Goal: Task Accomplishment & Management: Use online tool/utility

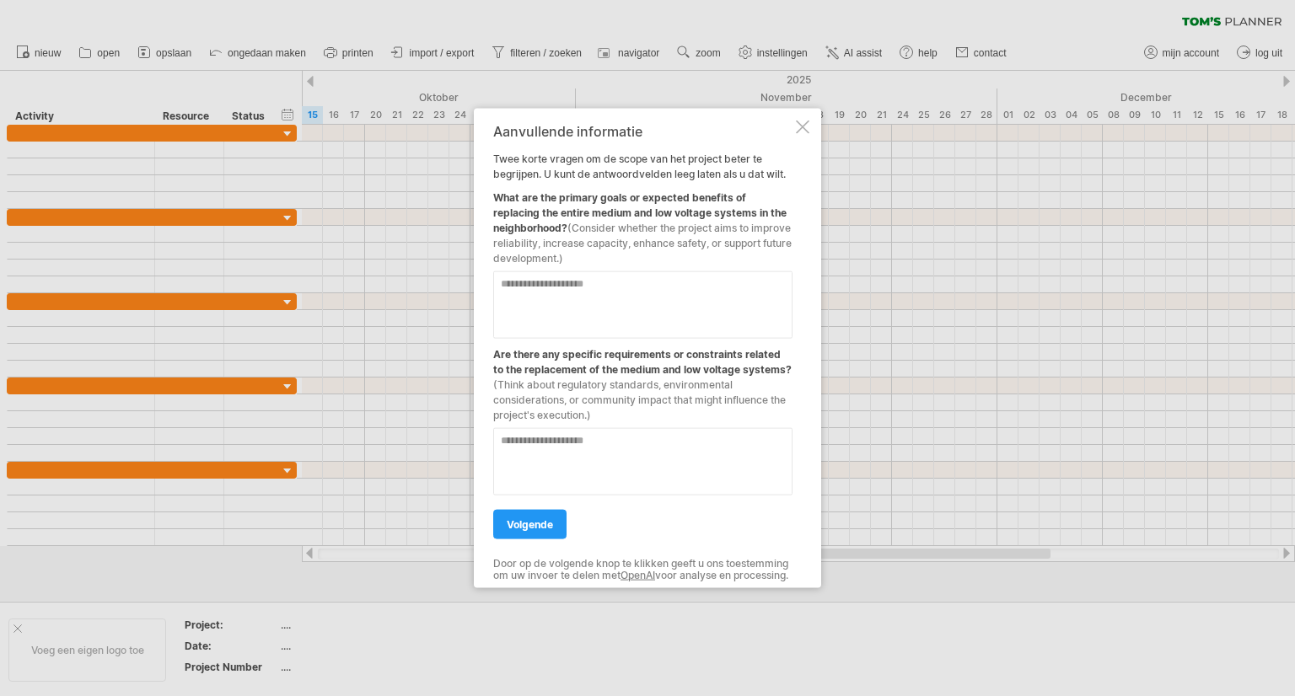
click at [509, 277] on textarea at bounding box center [642, 305] width 299 height 67
type textarea "**********"
drag, startPoint x: 513, startPoint y: 527, endPoint x: 490, endPoint y: 527, distance: 22.8
click at [513, 527] on link "volgende" at bounding box center [529, 525] width 73 height 30
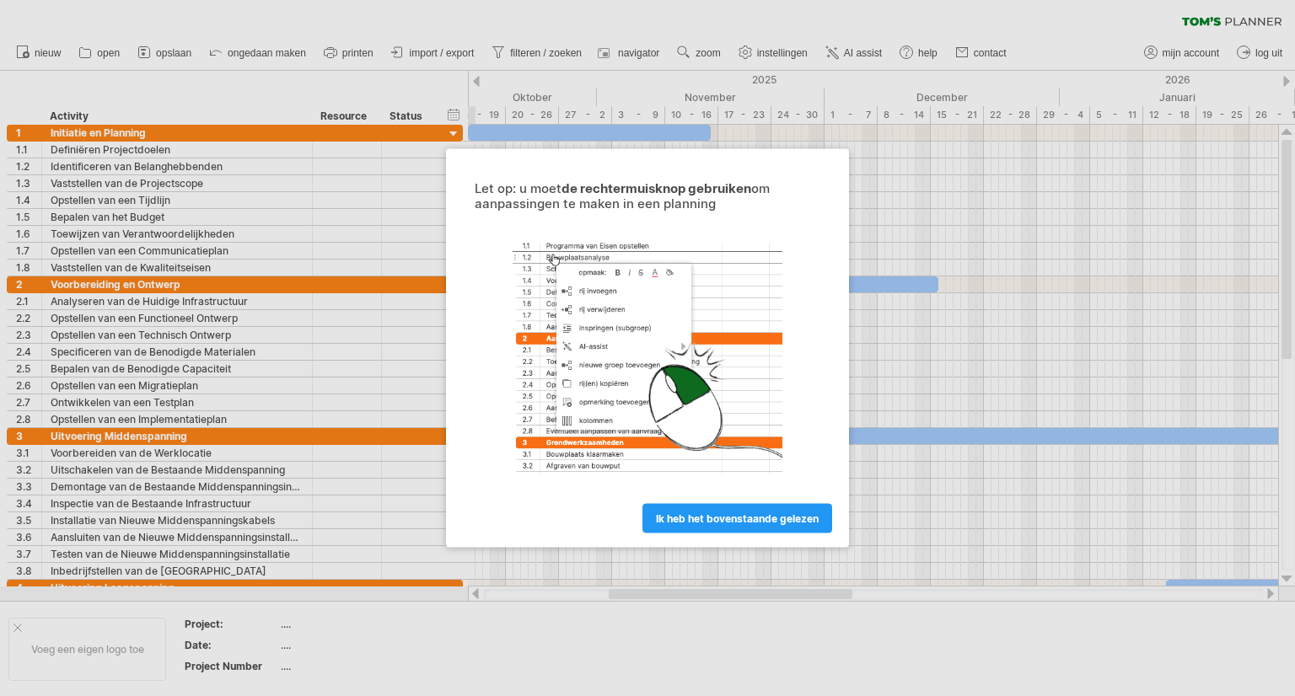
click at [723, 524] on span "ik heb het bovenstaande gelezen" at bounding box center [737, 519] width 163 height 13
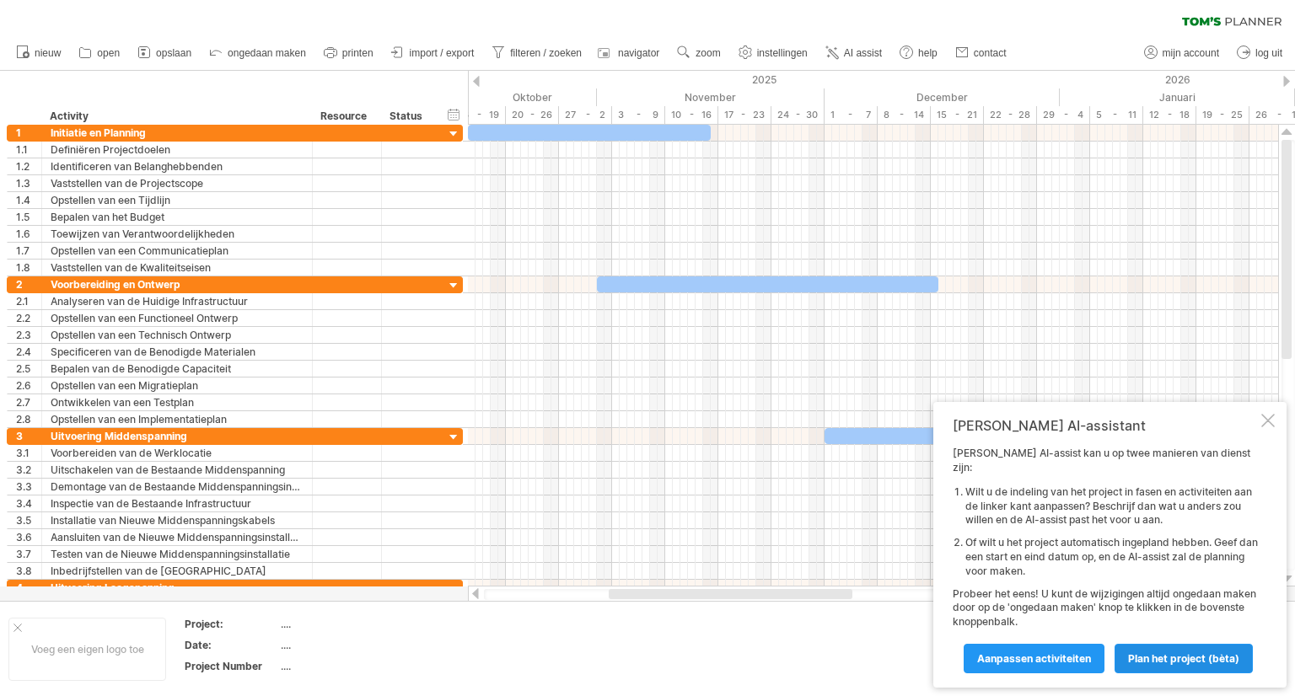
click at [1136, 654] on span "Plan het project (bèta)" at bounding box center [1183, 659] width 111 height 13
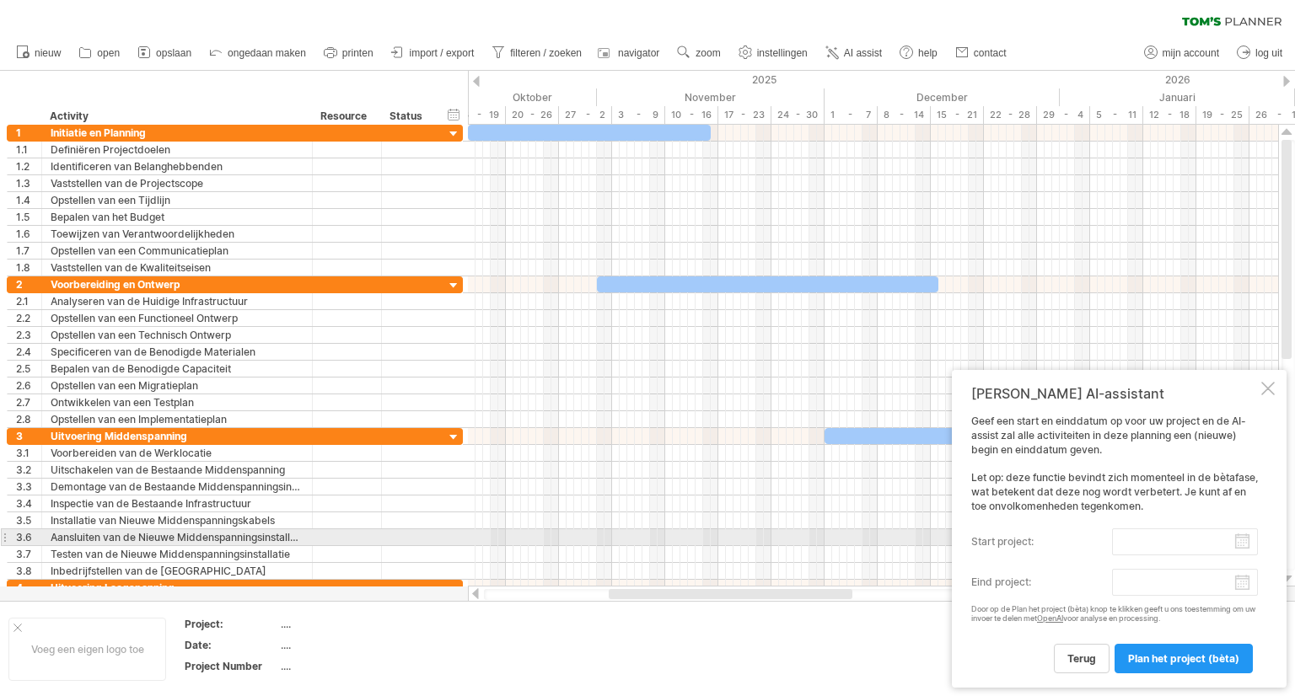
click at [1239, 545] on input "start project:" at bounding box center [1185, 542] width 146 height 27
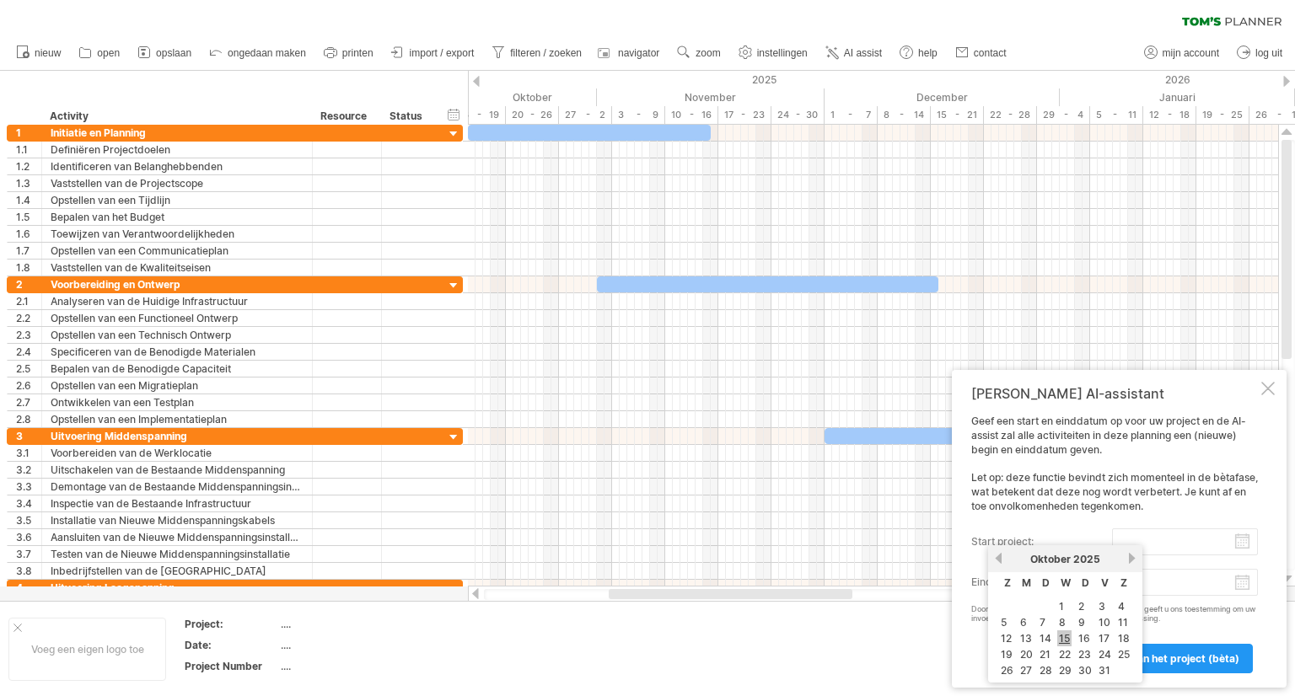
click at [1069, 637] on link "15" at bounding box center [1064, 639] width 14 height 16
type input "********"
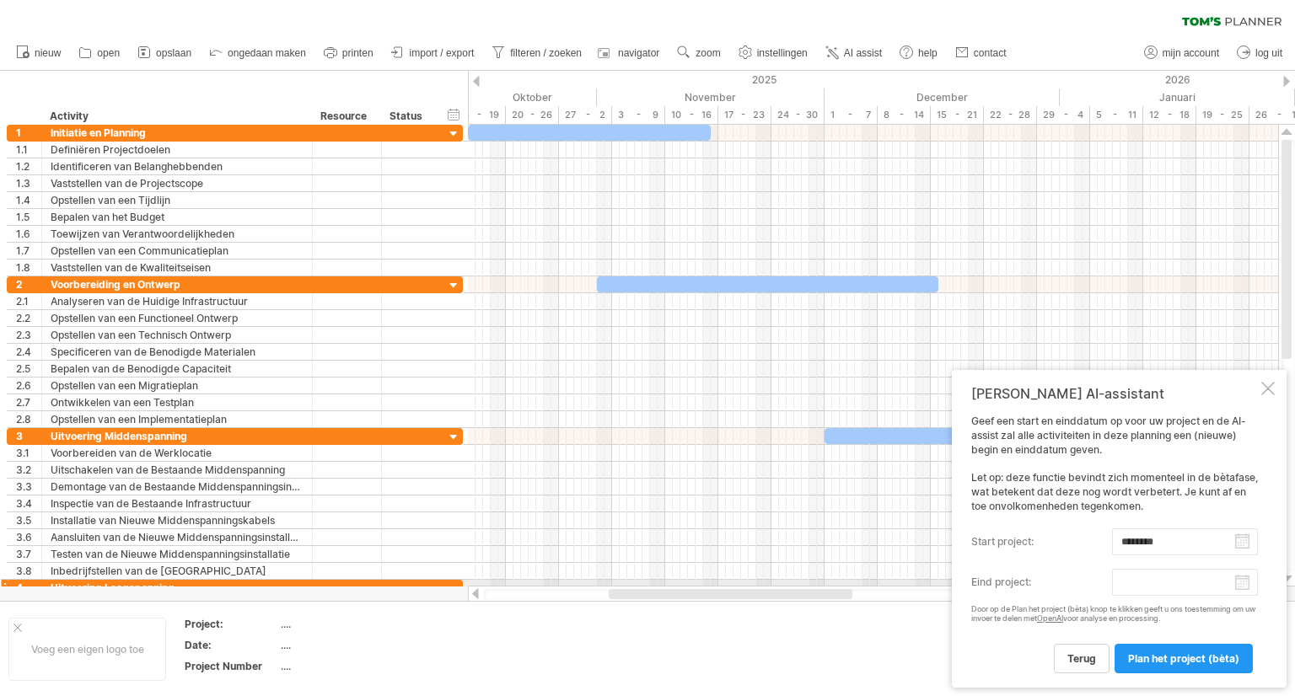
click at [1240, 583] on body "vooruitgang(100%) Probeert verbinding te maken met [DOMAIN_NAME] Opnieuw verbon…" at bounding box center [647, 350] width 1295 height 700
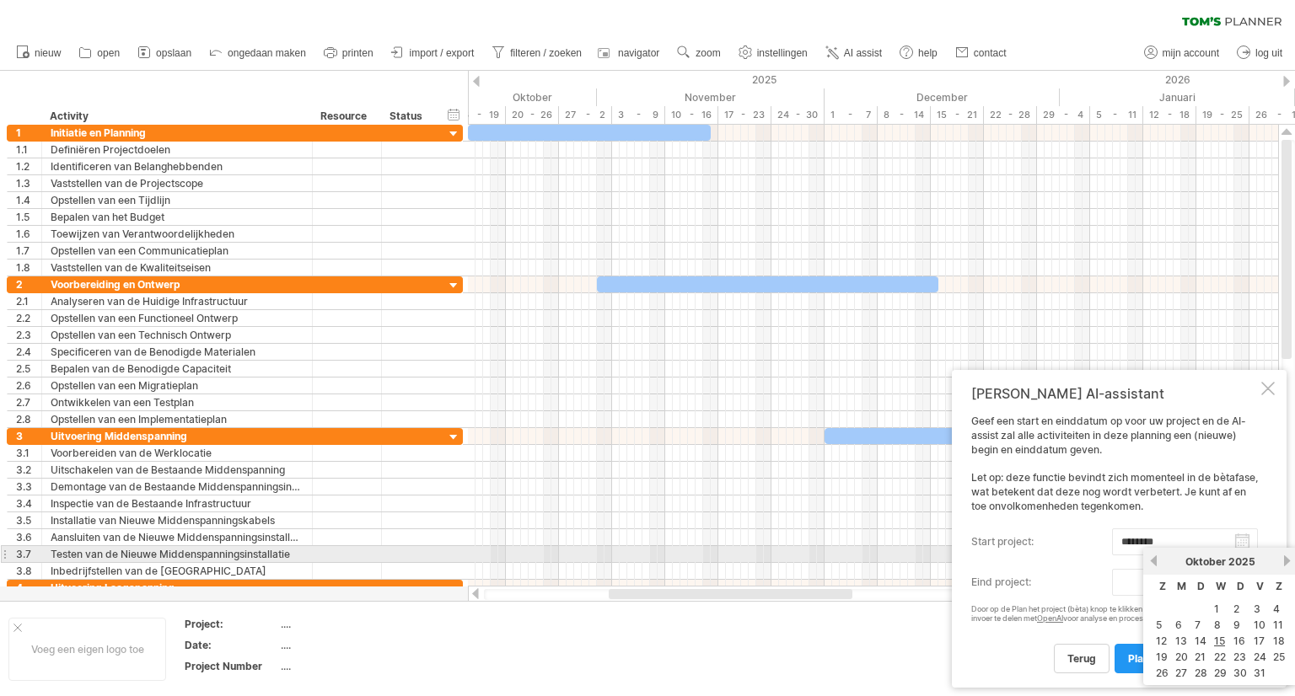
click at [1285, 557] on link "volgende" at bounding box center [1287, 561] width 13 height 13
click at [1285, 558] on link "volgende" at bounding box center [1287, 561] width 13 height 13
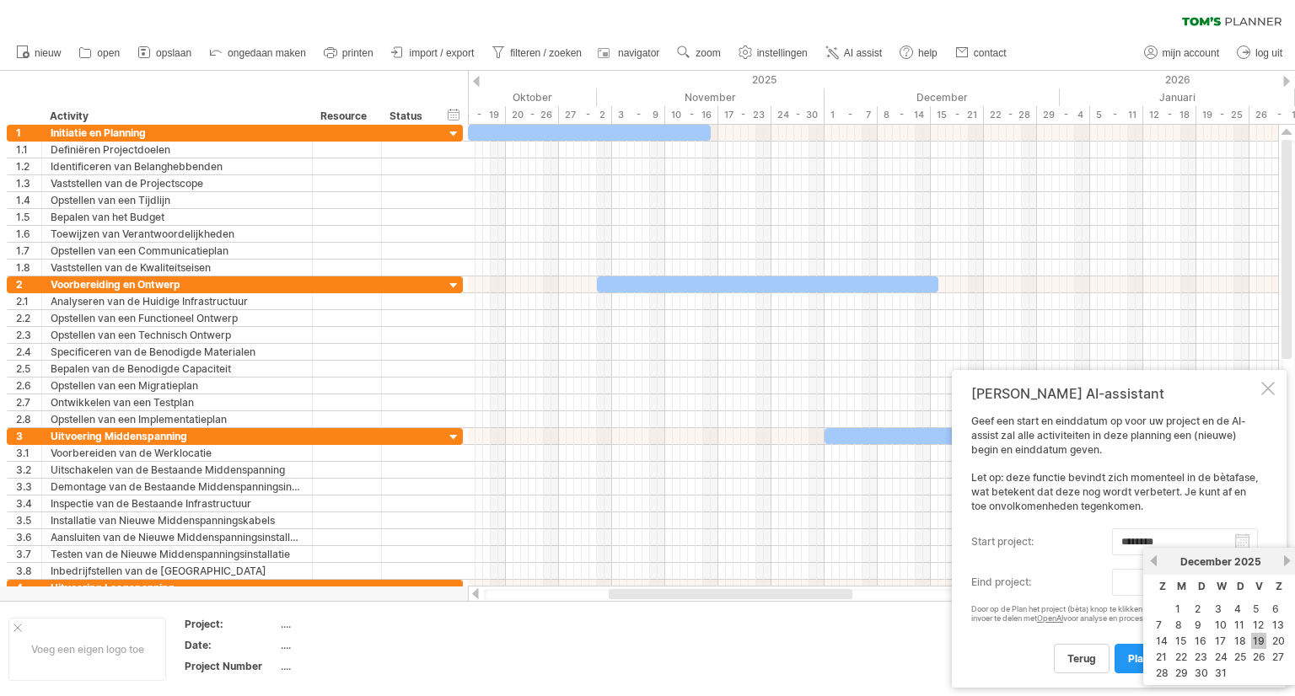
click at [1255, 640] on link "19" at bounding box center [1258, 641] width 15 height 16
type input "********"
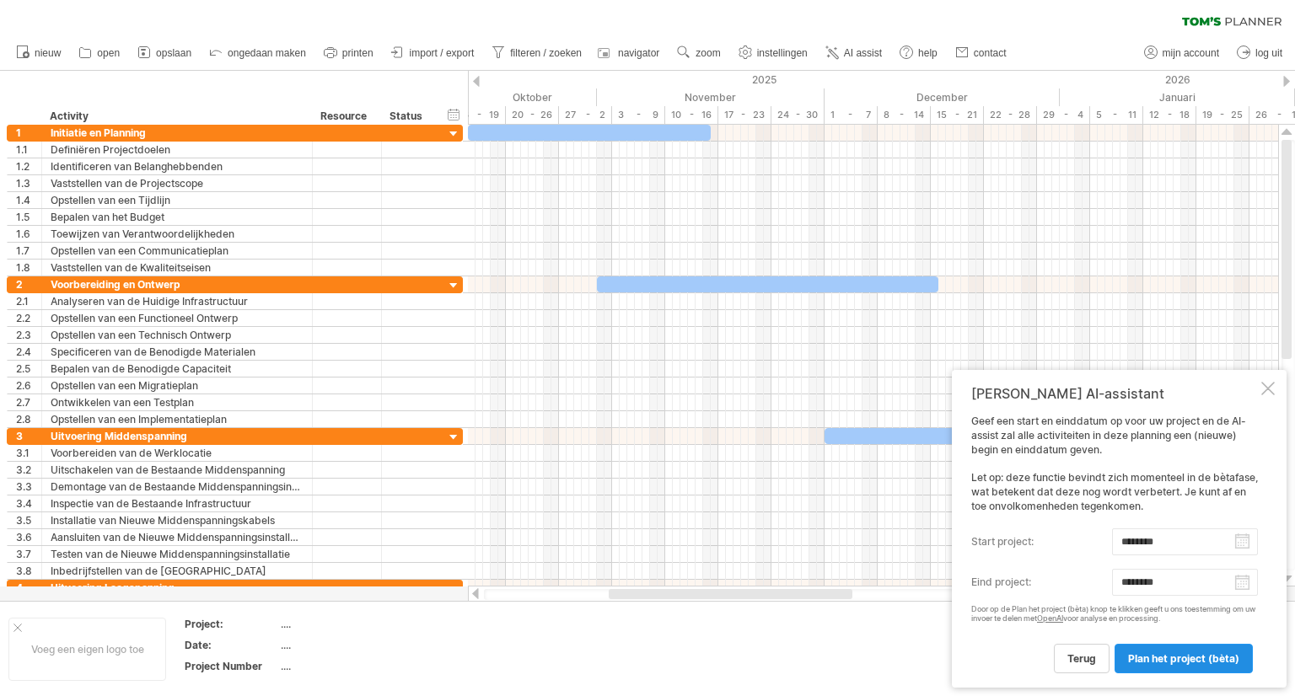
click at [1148, 662] on span "Plan het project (bèta)" at bounding box center [1183, 659] width 111 height 13
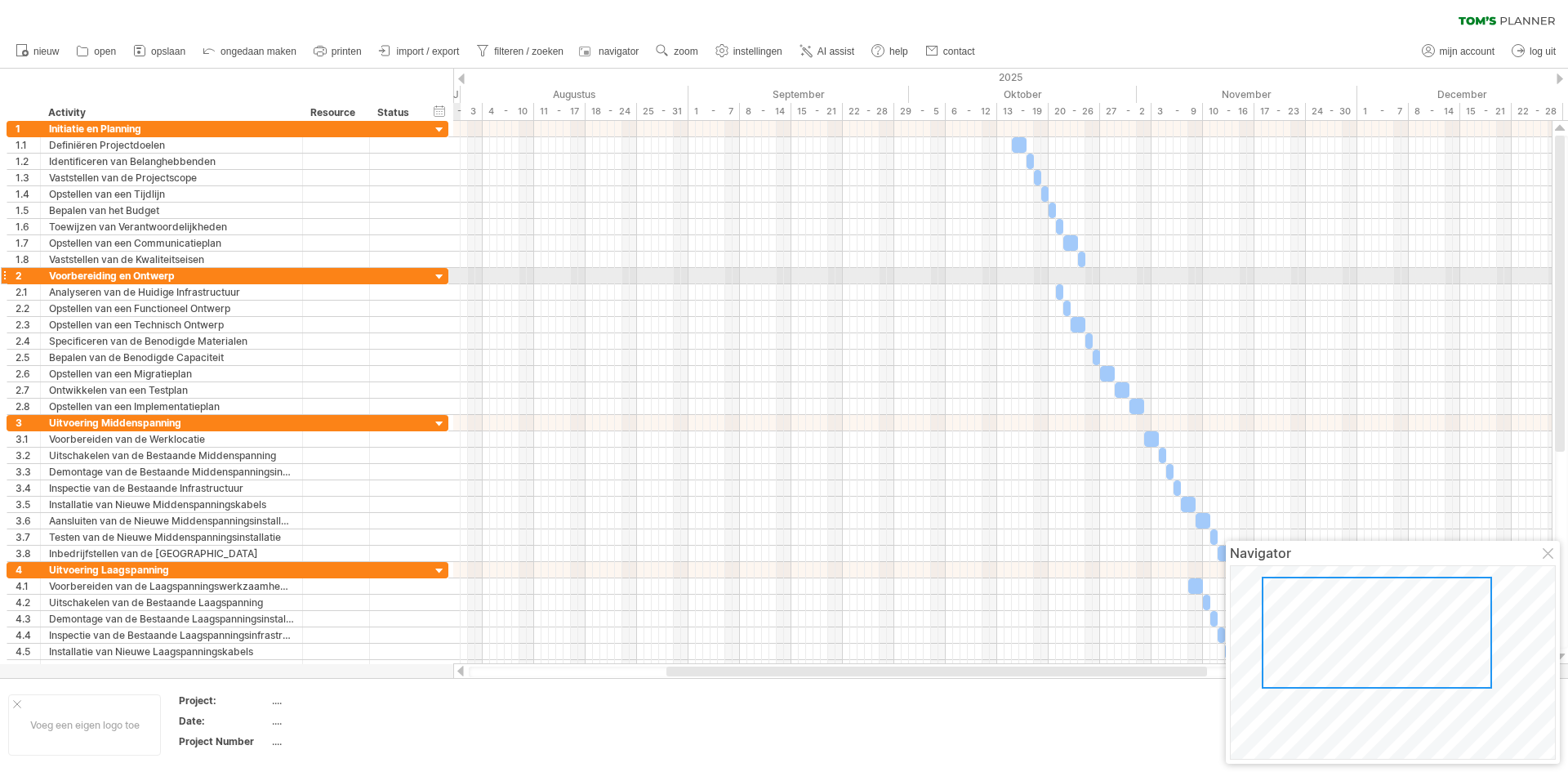
click at [437, 276] on div at bounding box center [440, 277] width 15 height 15
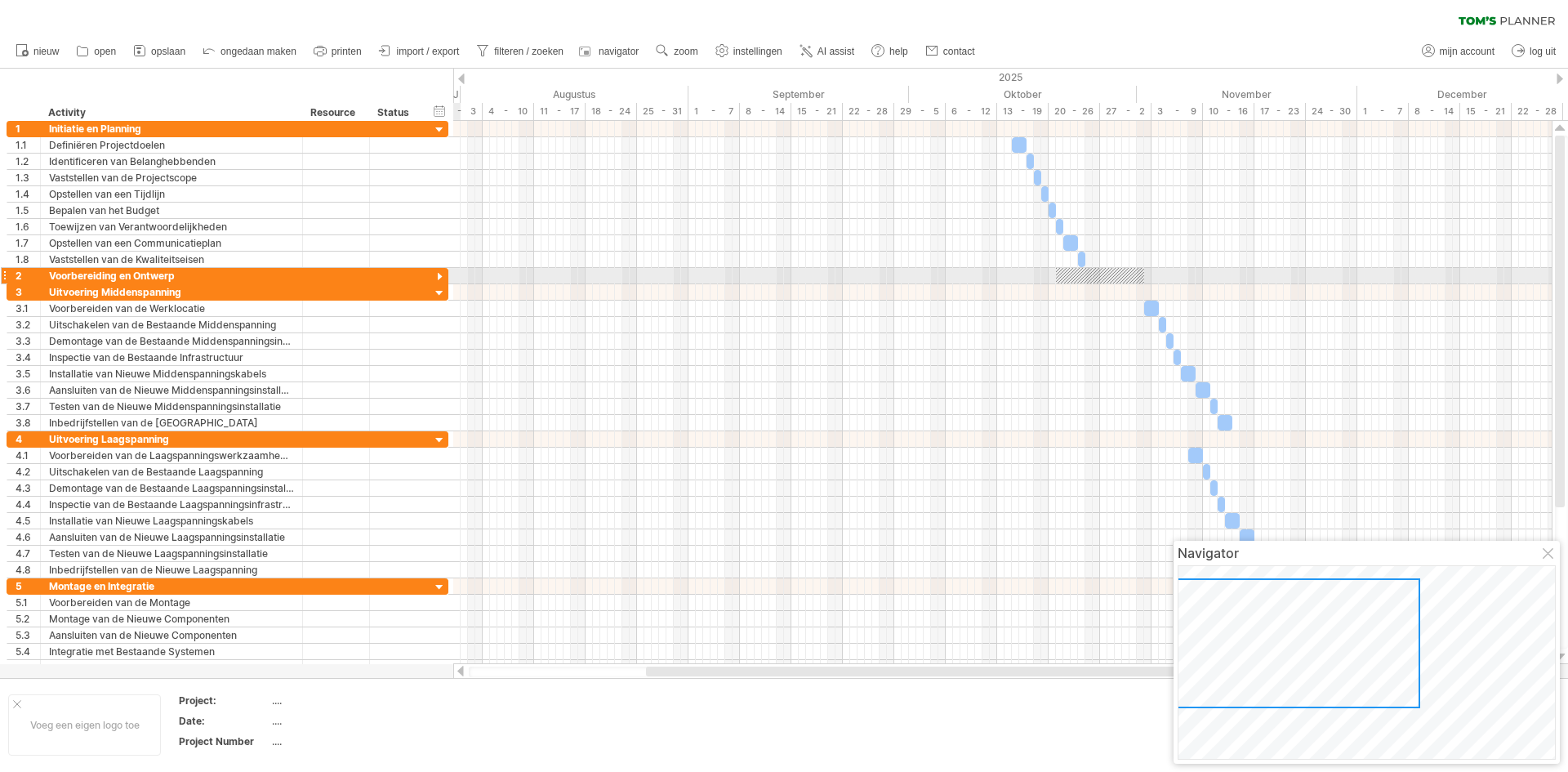
click at [437, 276] on div at bounding box center [440, 277] width 15 height 15
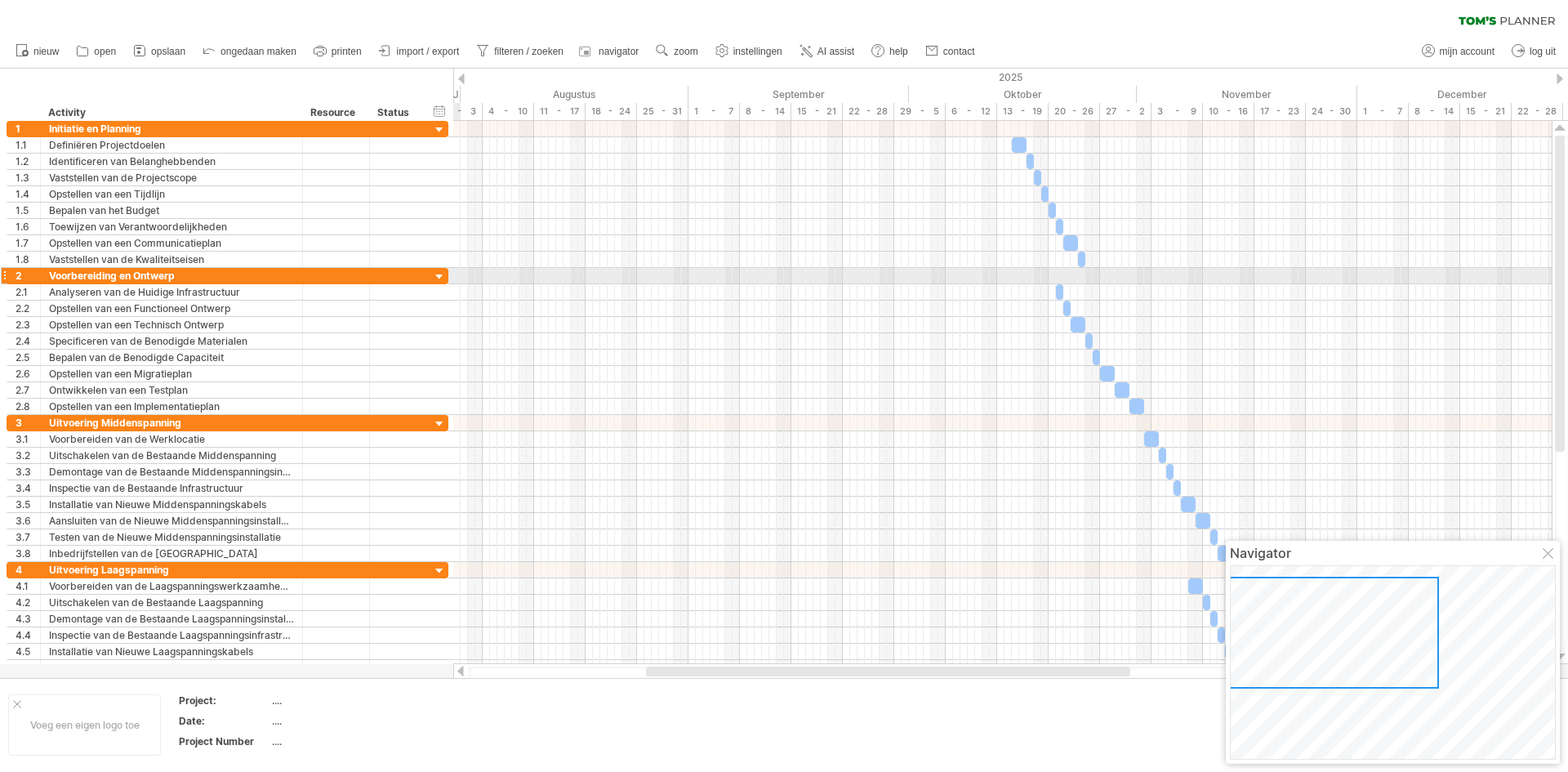
click at [437, 276] on div at bounding box center [440, 277] width 15 height 15
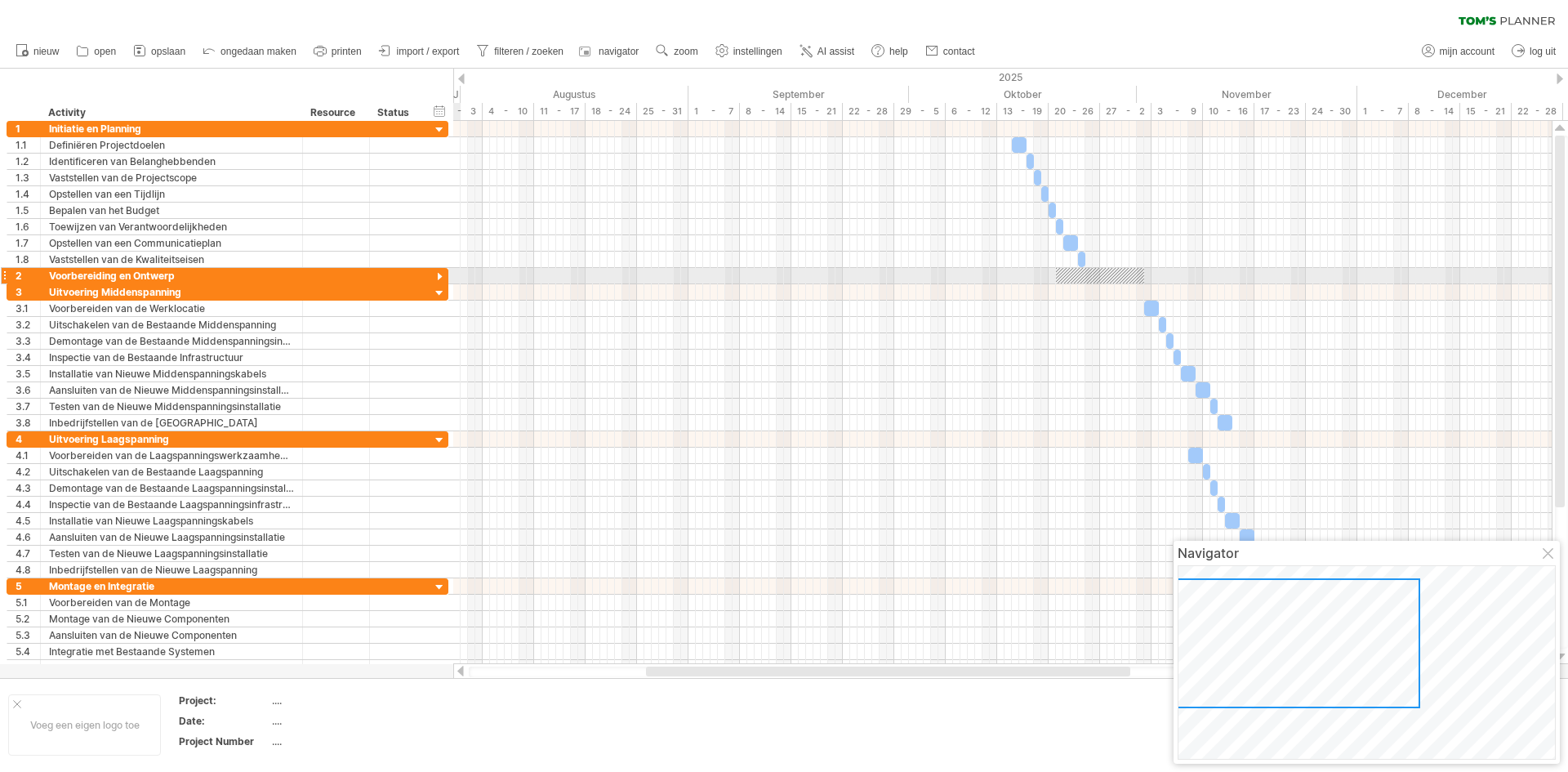
click at [437, 276] on div at bounding box center [440, 277] width 15 height 15
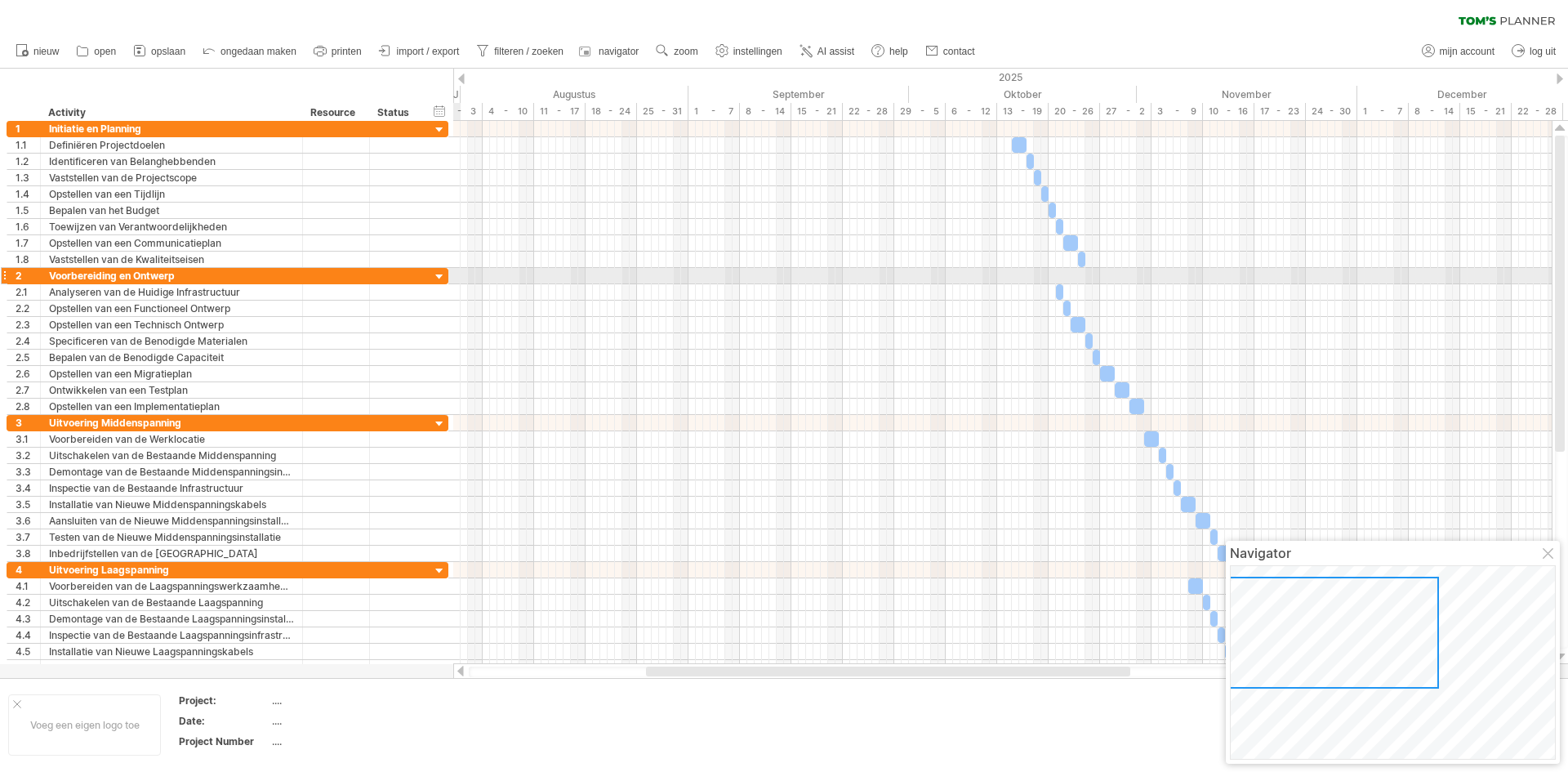
click at [437, 276] on div at bounding box center [440, 277] width 15 height 15
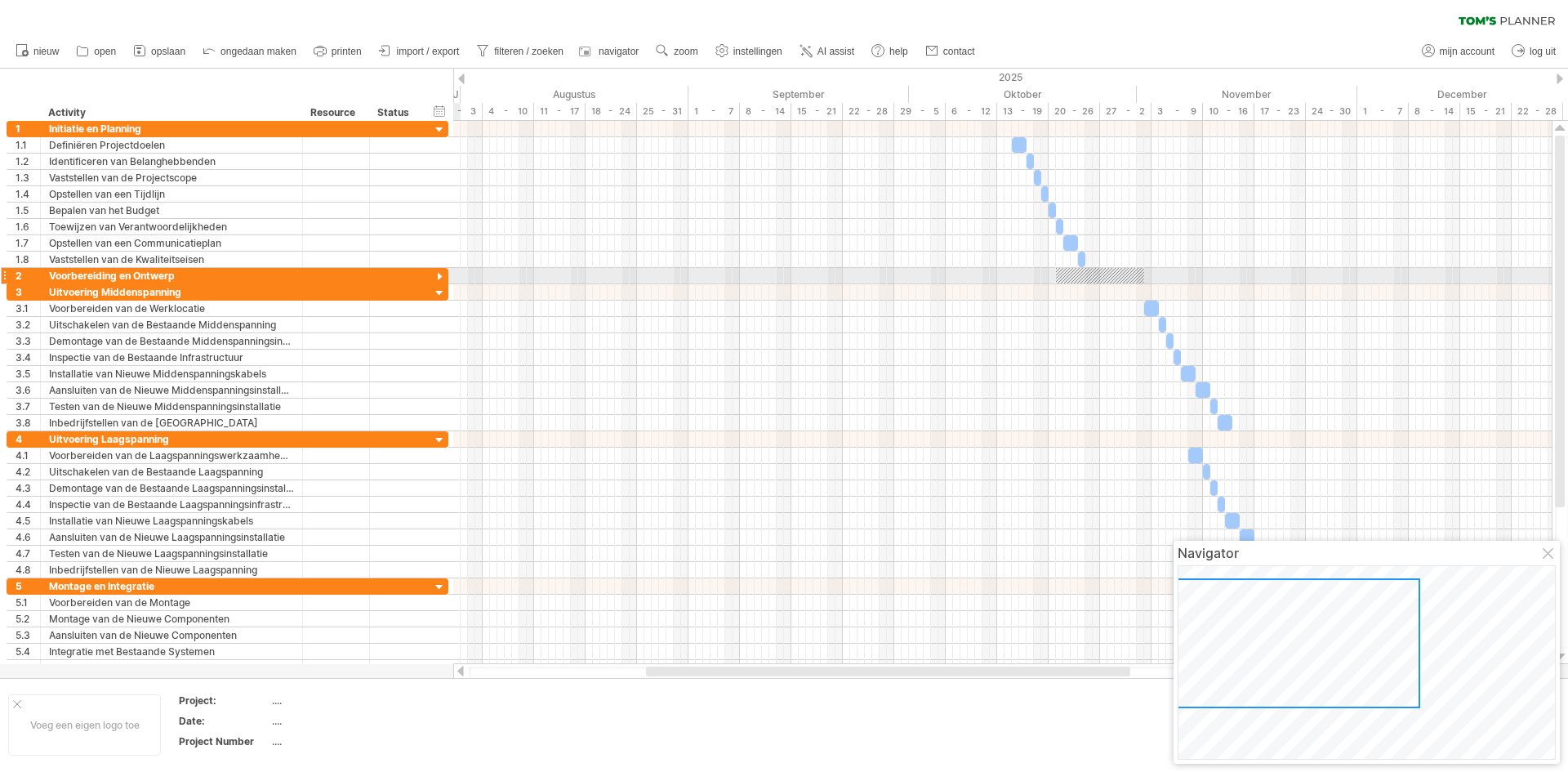
click at [437, 276] on div at bounding box center [440, 277] width 15 height 15
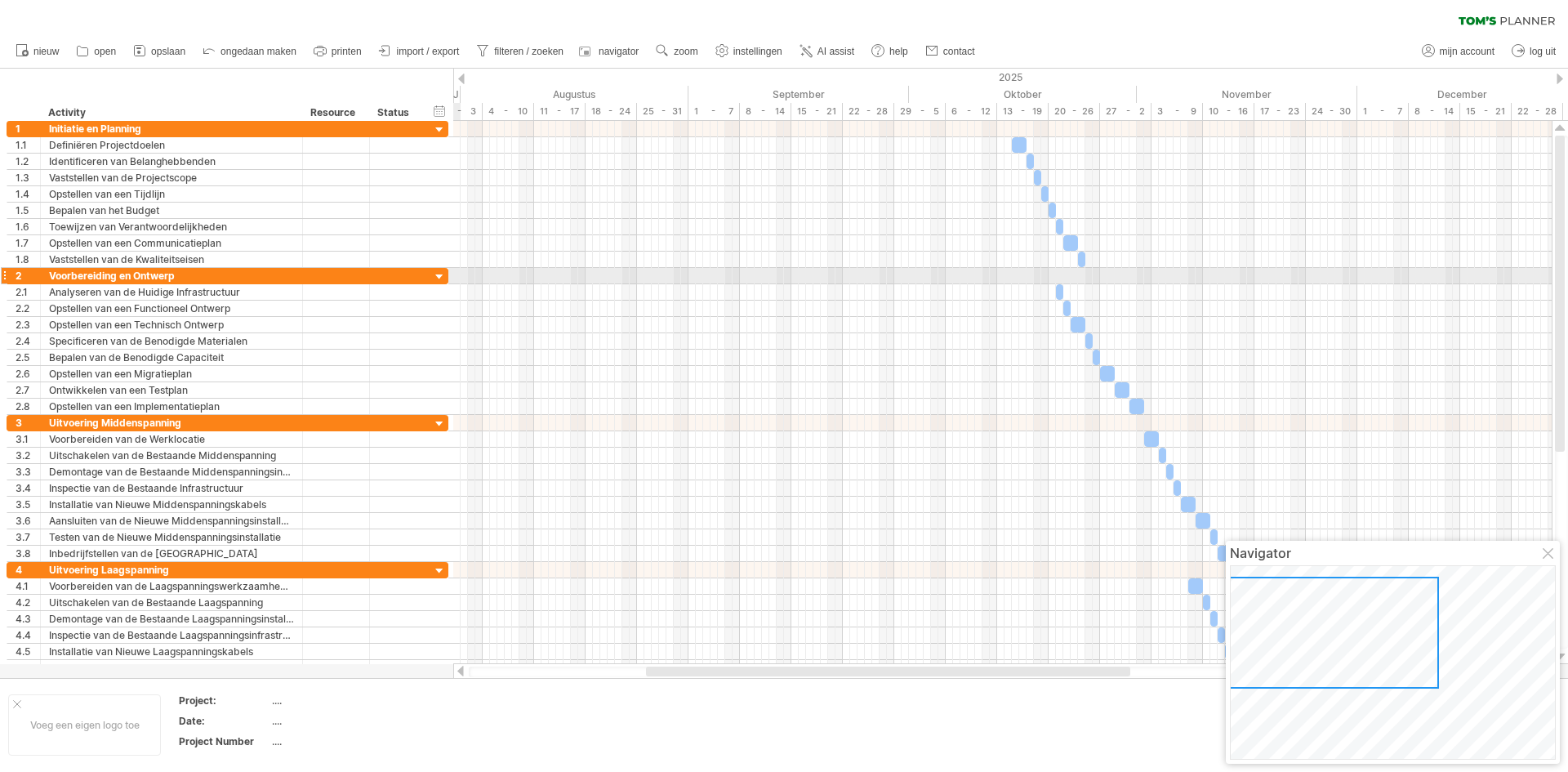
click at [437, 276] on div at bounding box center [440, 277] width 15 height 15
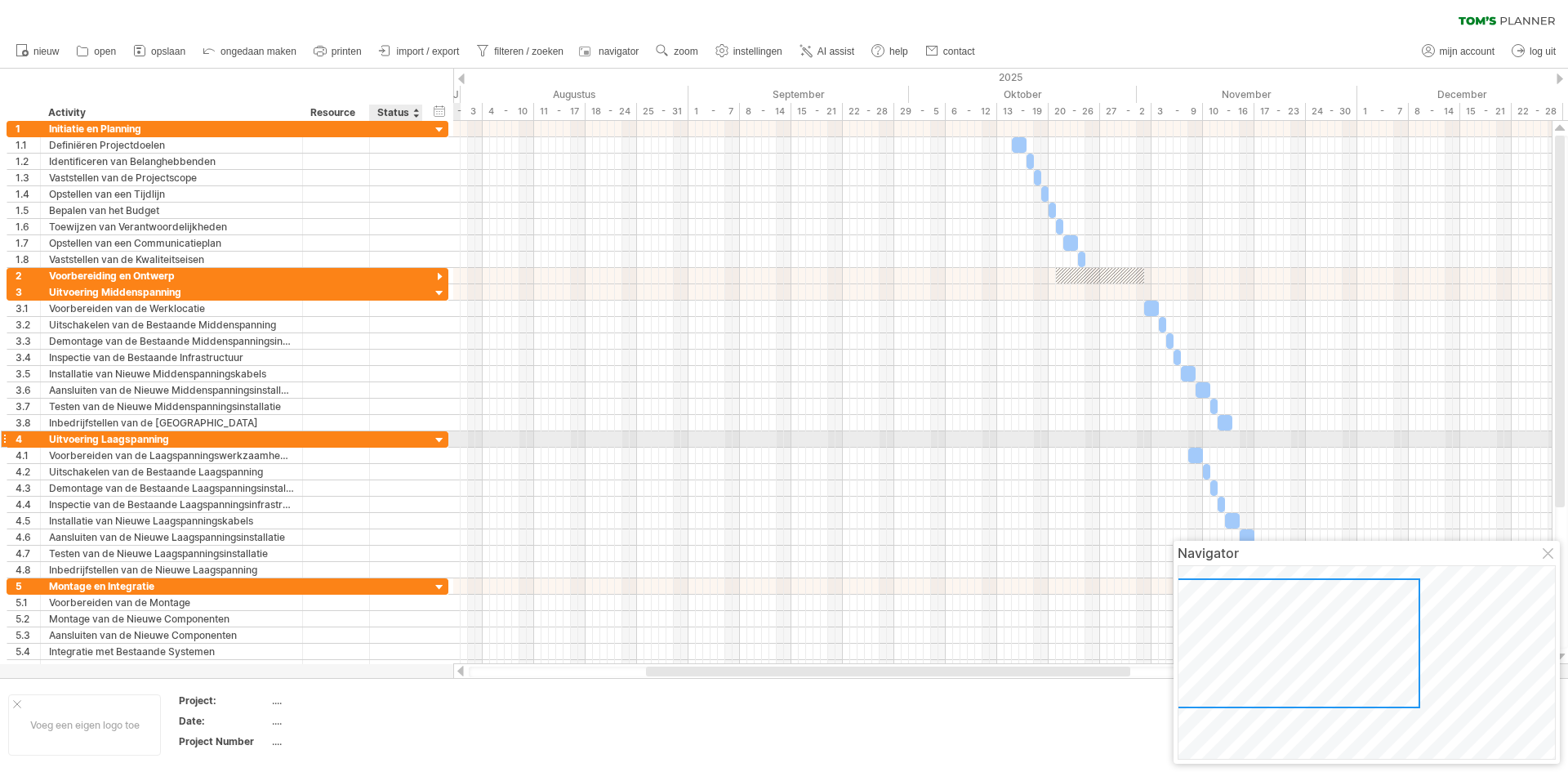
click at [438, 437] on div at bounding box center [440, 441] width 15 height 15
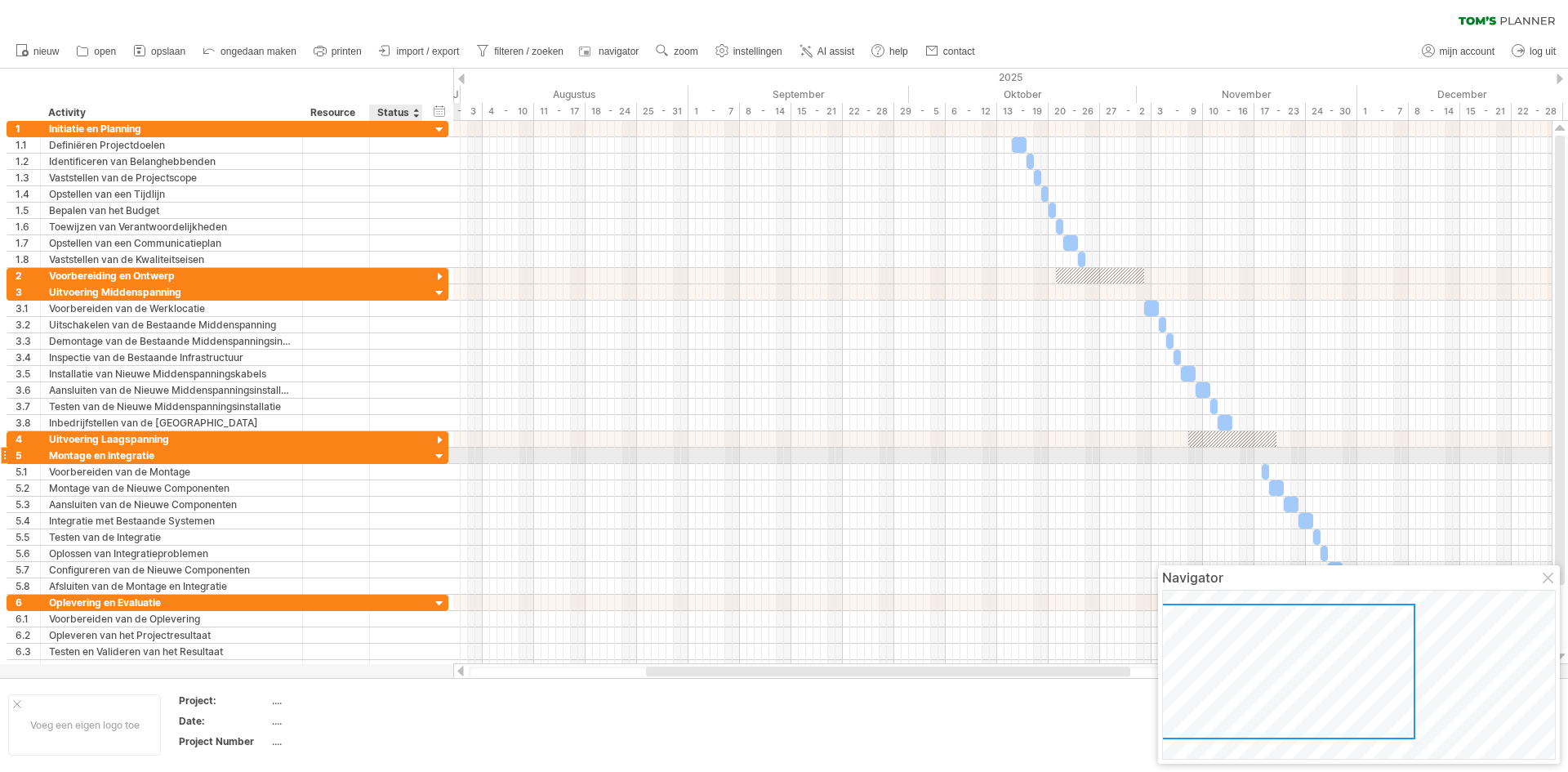
click at [438, 452] on div at bounding box center [440, 457] width 15 height 15
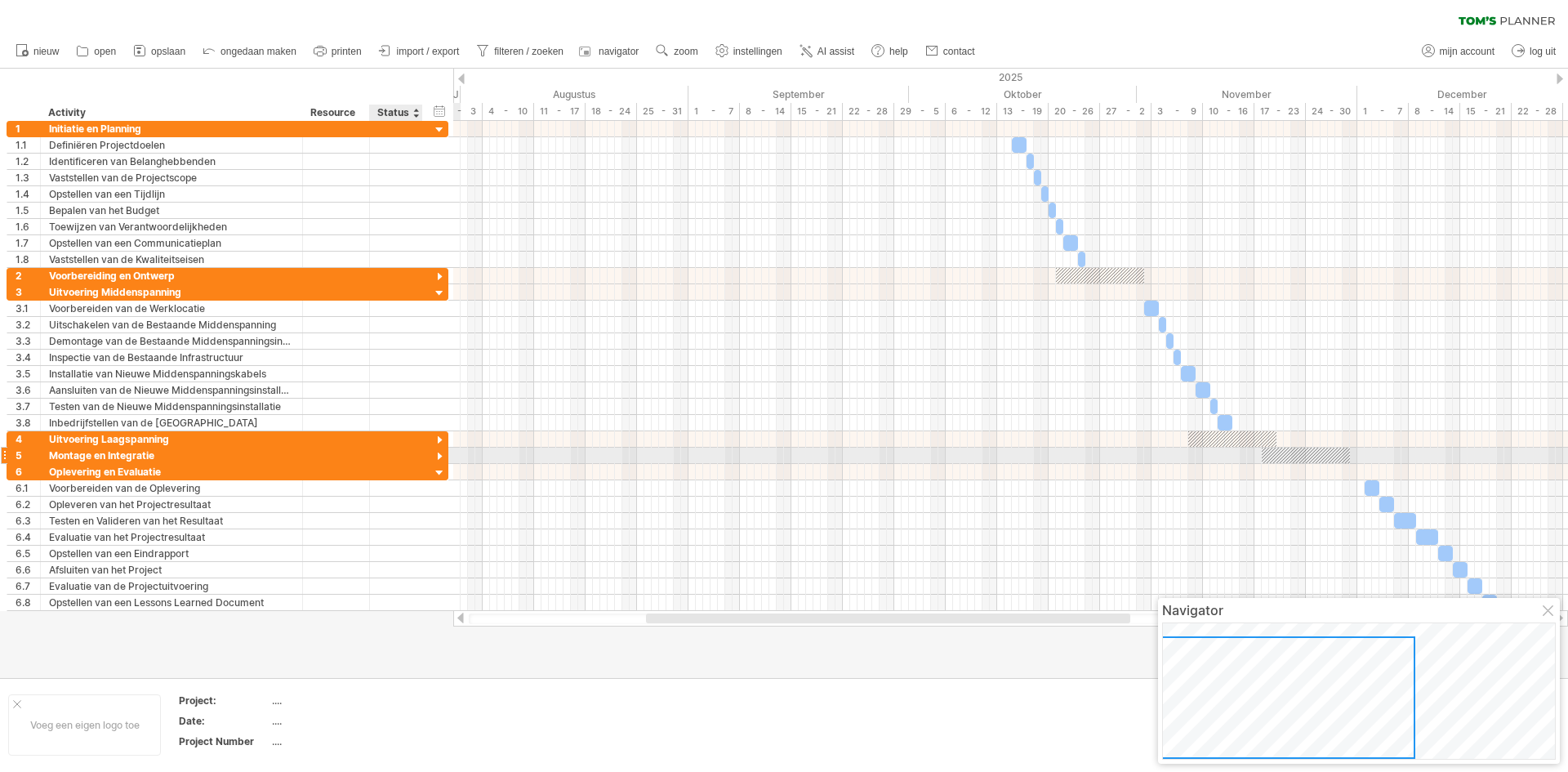
click at [440, 459] on div at bounding box center [440, 457] width 15 height 15
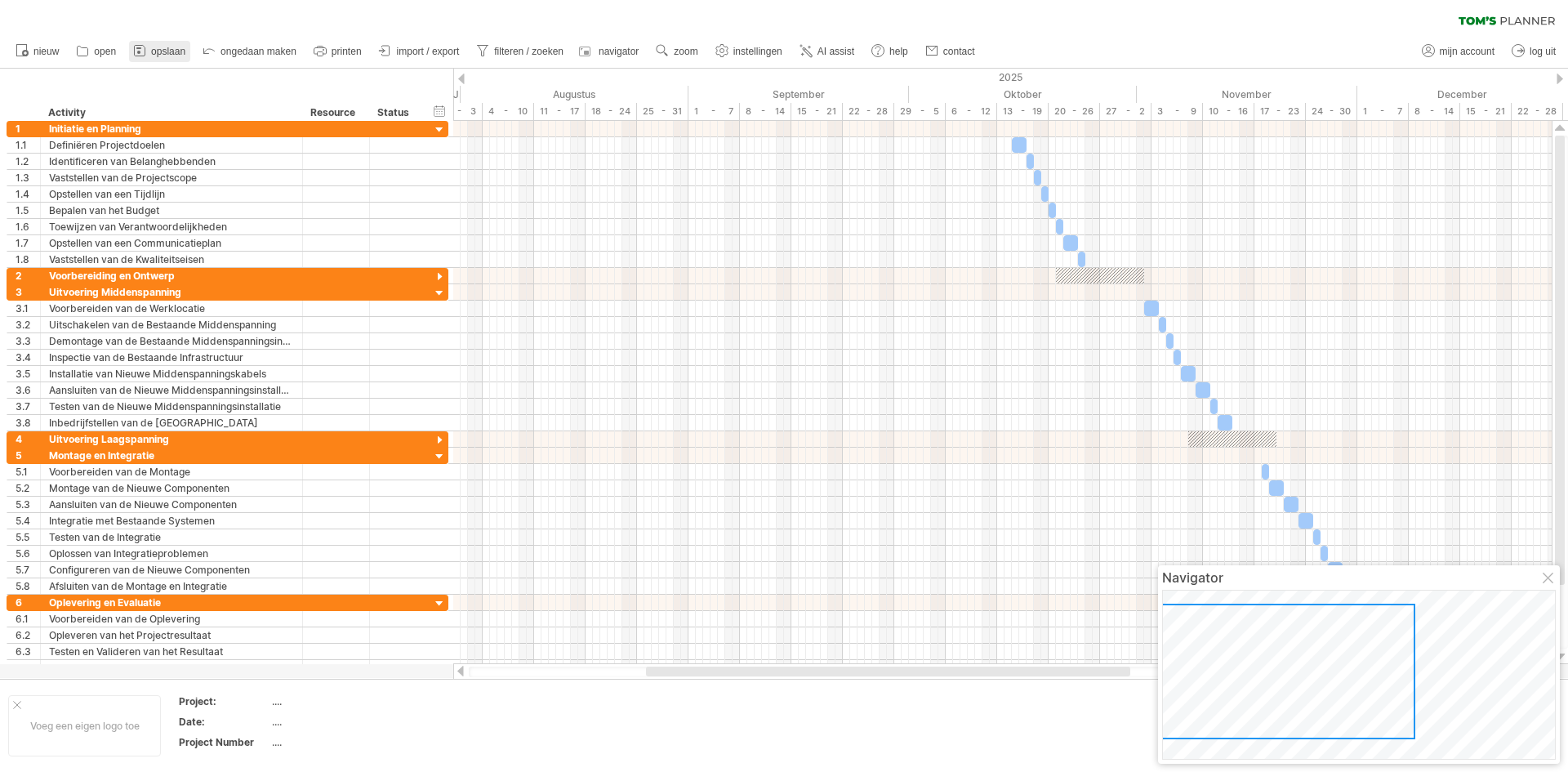
click at [168, 54] on span "opslaan" at bounding box center [168, 51] width 34 height 12
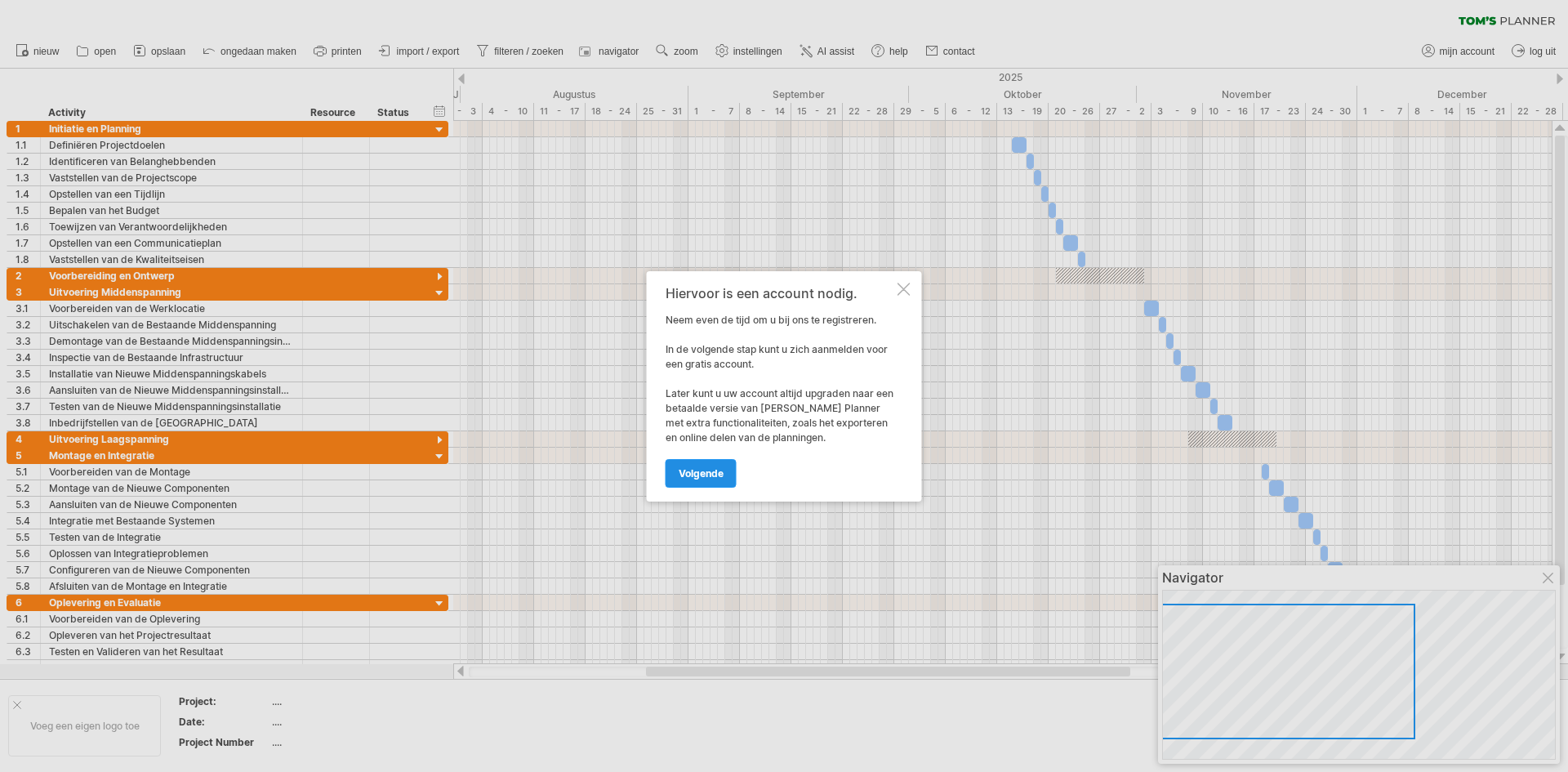
click at [711, 467] on span "volgende" at bounding box center [701, 473] width 45 height 13
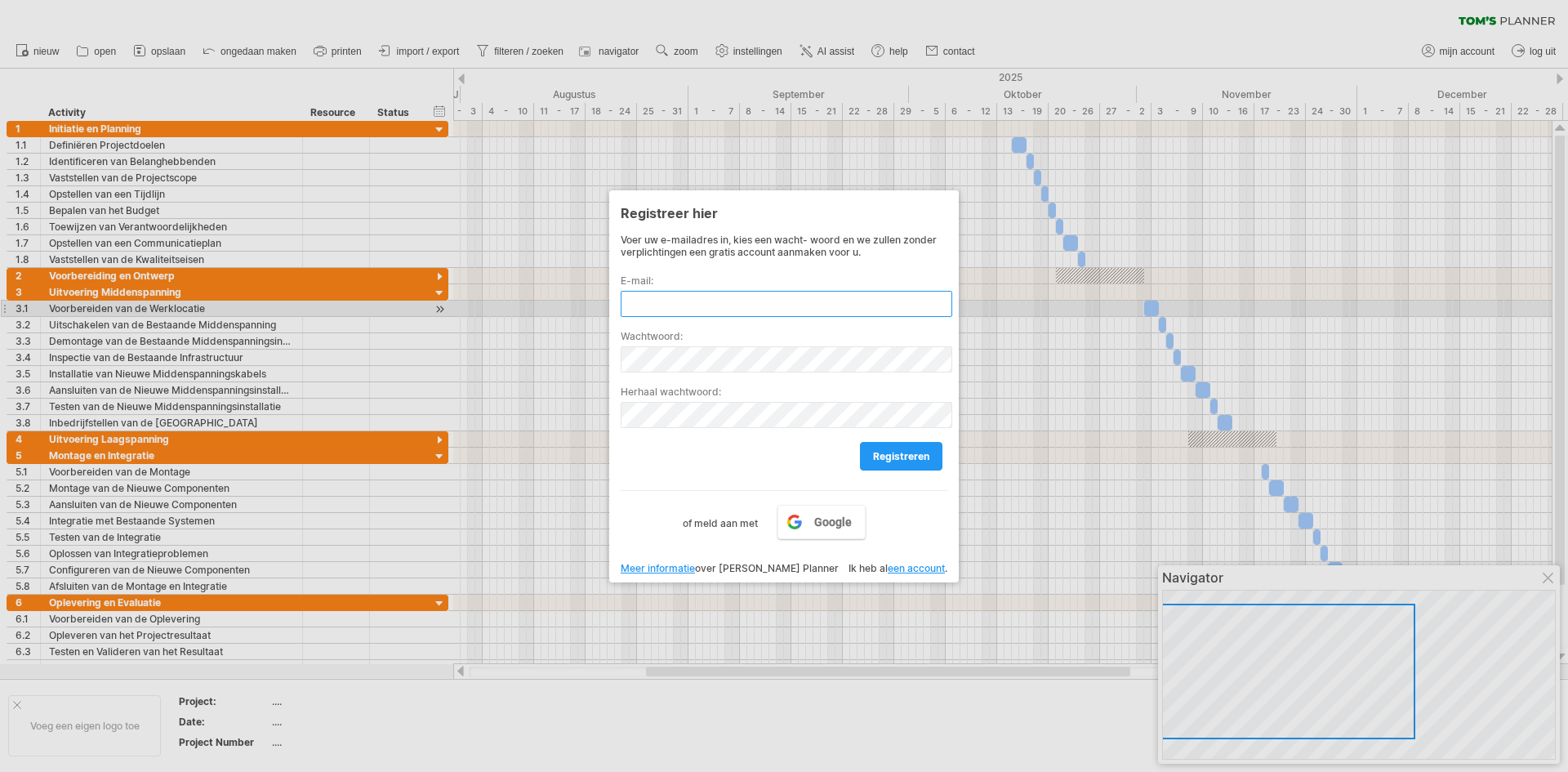
click at [638, 303] on input "text" at bounding box center [786, 303] width 331 height 26
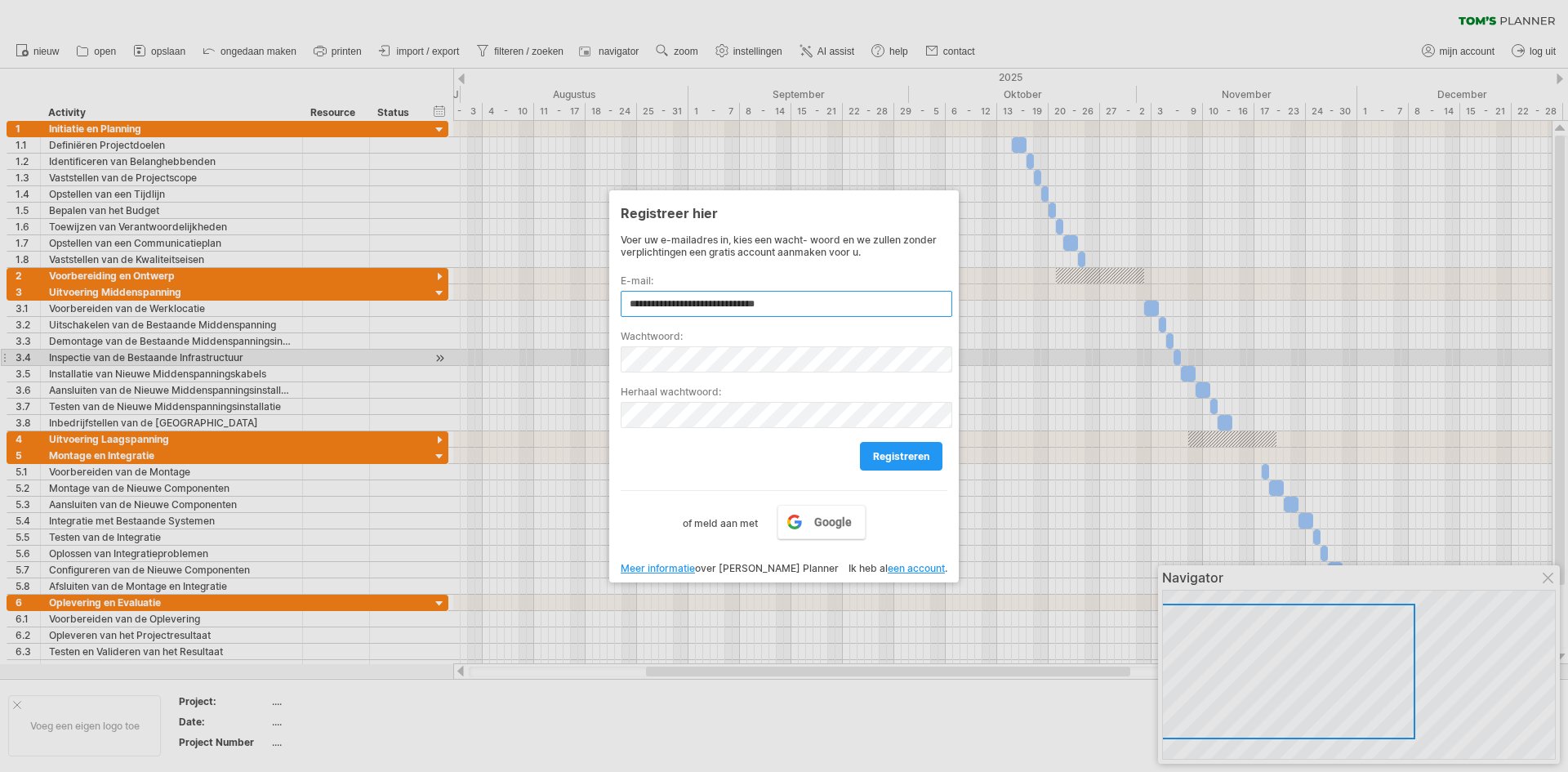
type input "**********"
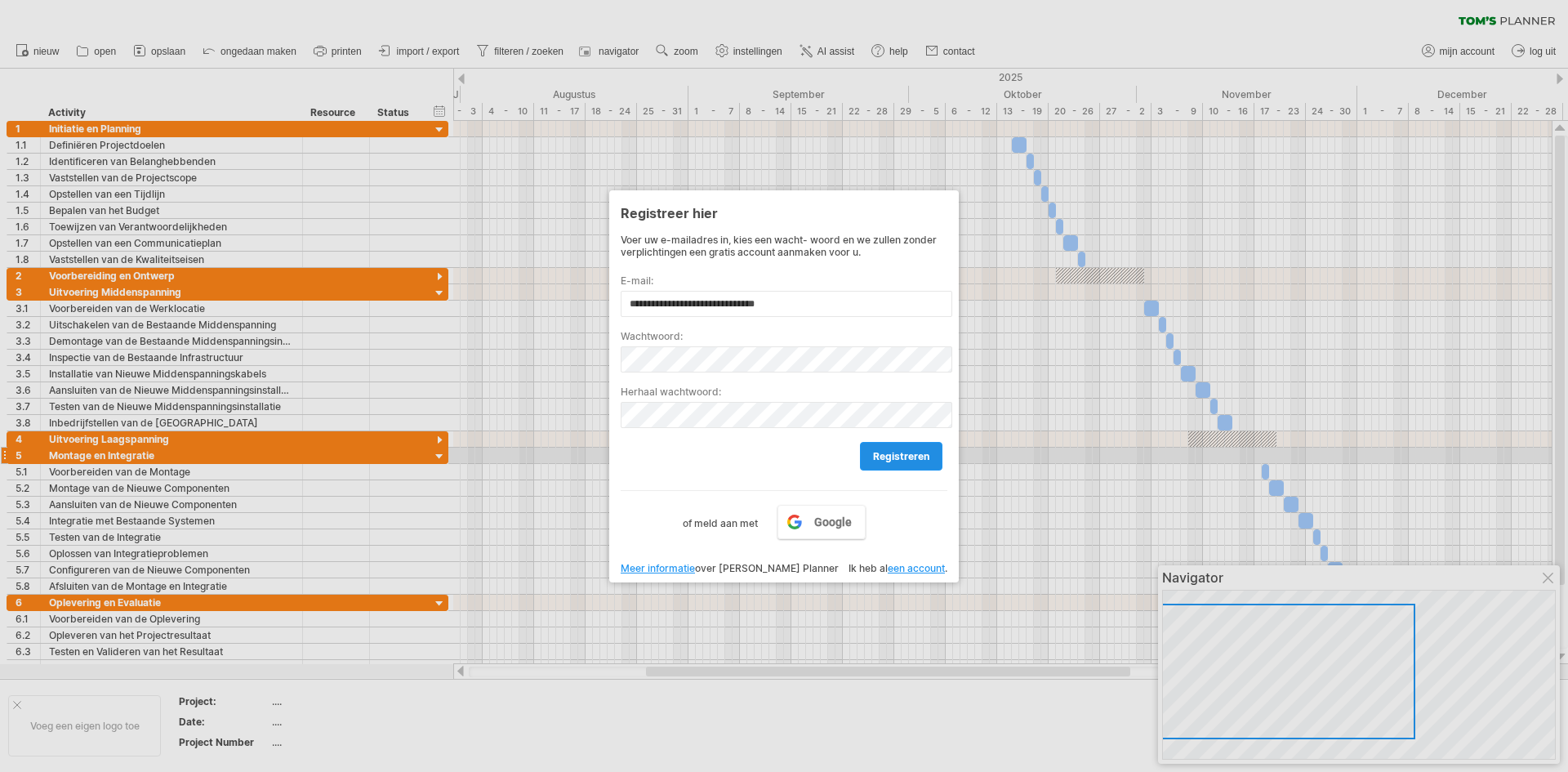
click at [887, 450] on span "registreren" at bounding box center [901, 456] width 56 height 13
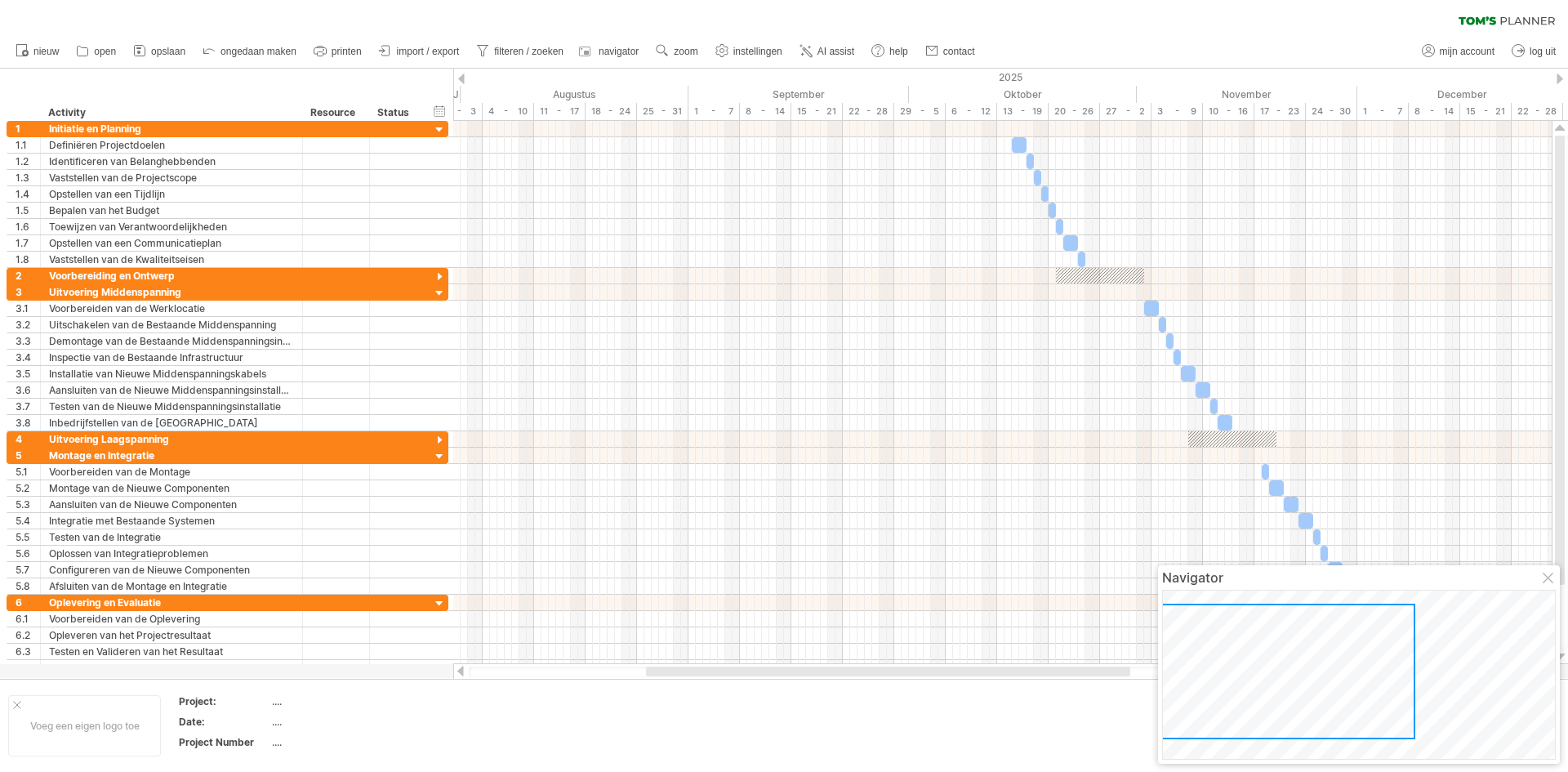
click at [180, 50] on span "opslaan" at bounding box center [168, 51] width 34 height 12
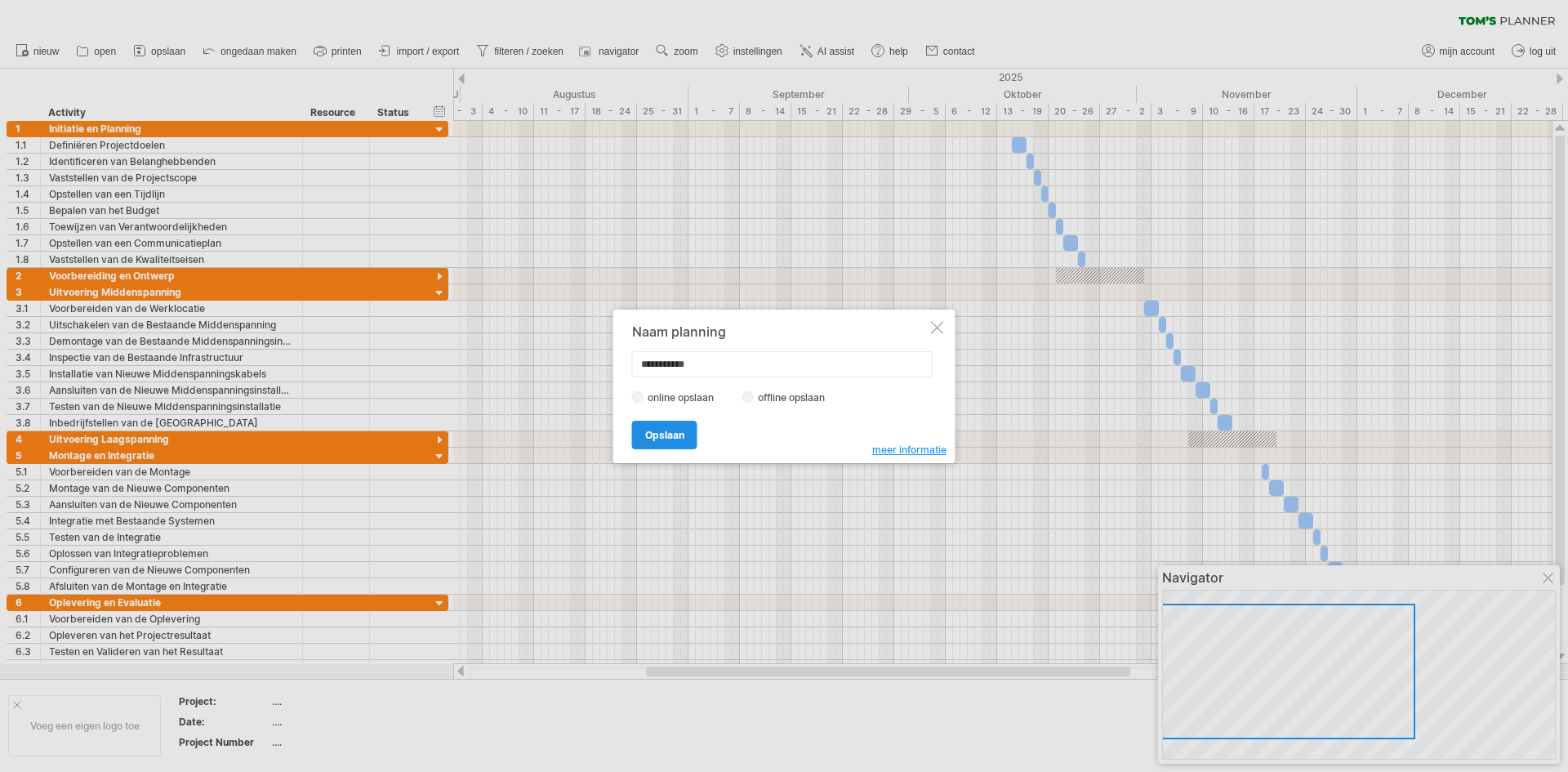
click at [672, 432] on span "Opslaan" at bounding box center [664, 435] width 39 height 13
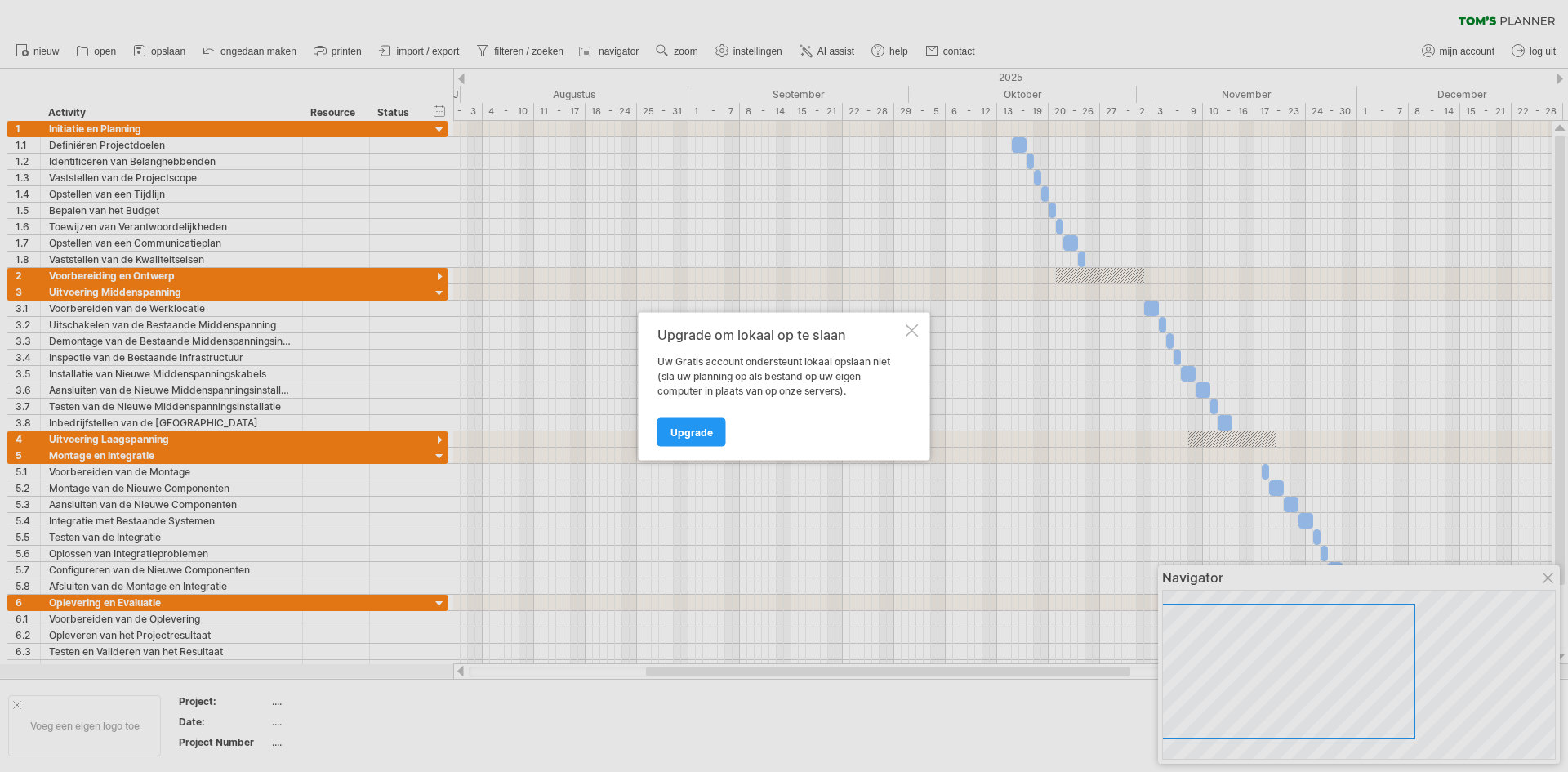
click at [907, 330] on div at bounding box center [911, 329] width 13 height 13
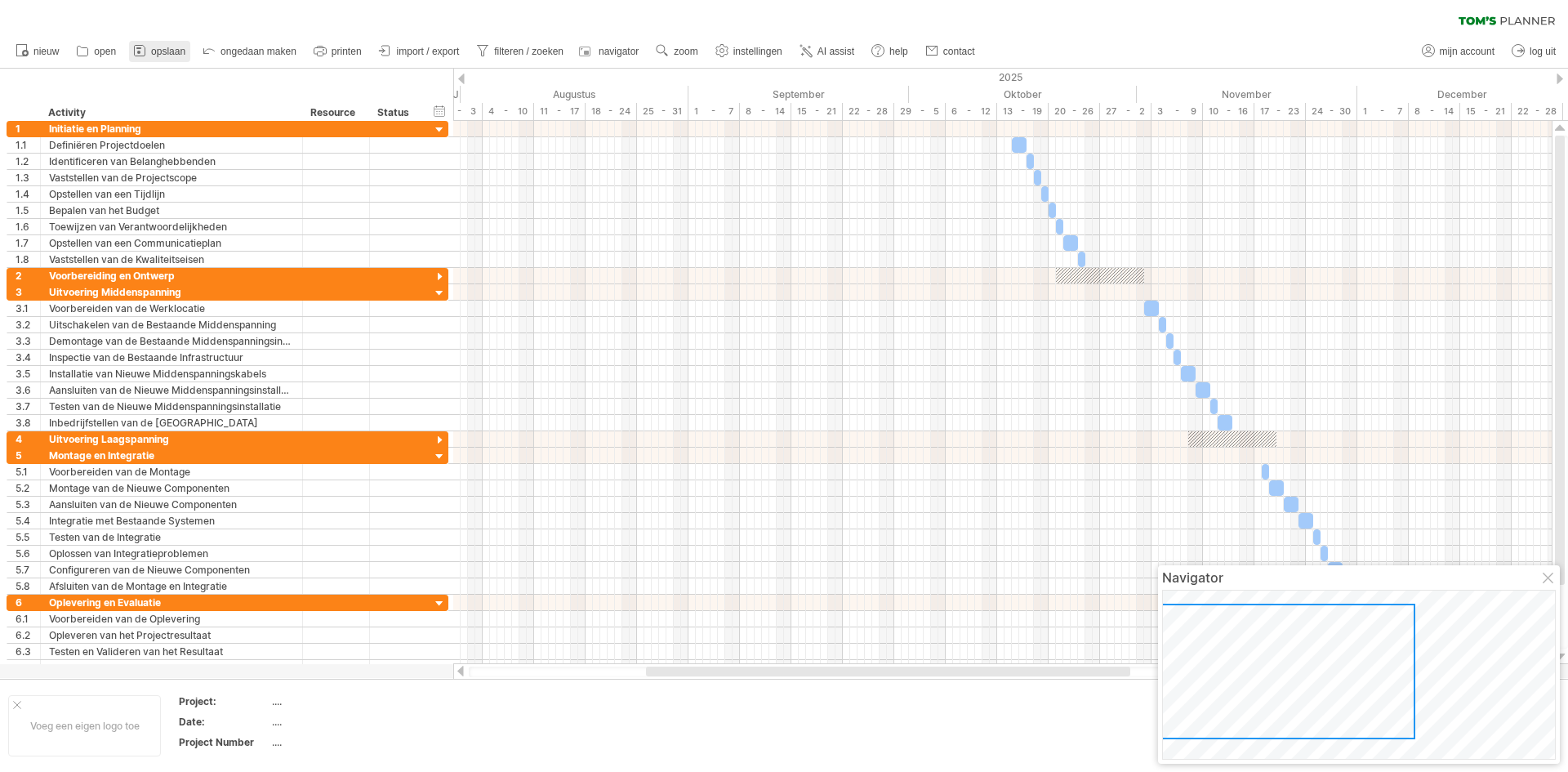
click at [160, 48] on span "opslaan" at bounding box center [168, 51] width 34 height 12
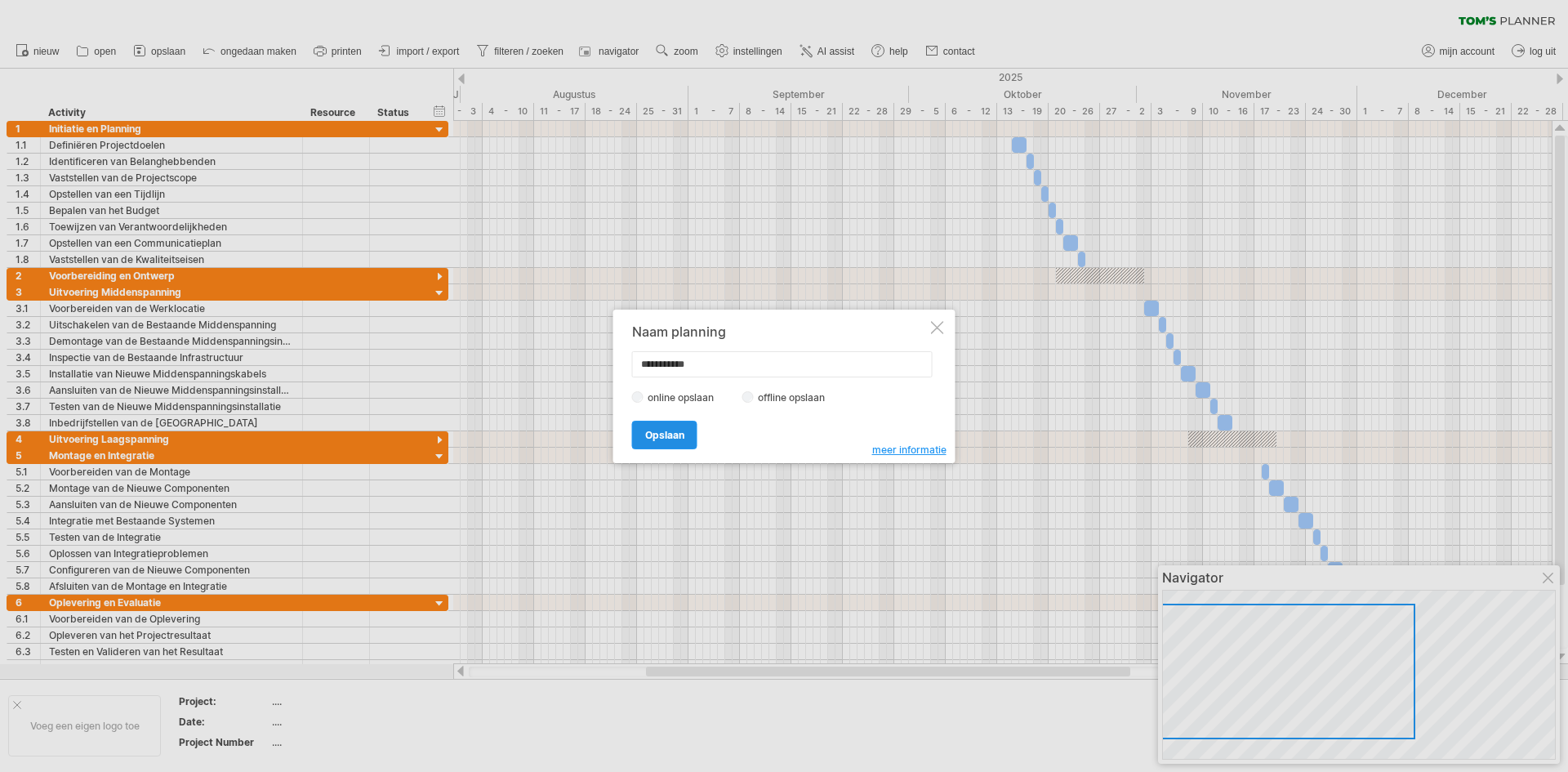
click at [663, 437] on span "Opslaan" at bounding box center [664, 435] width 39 height 13
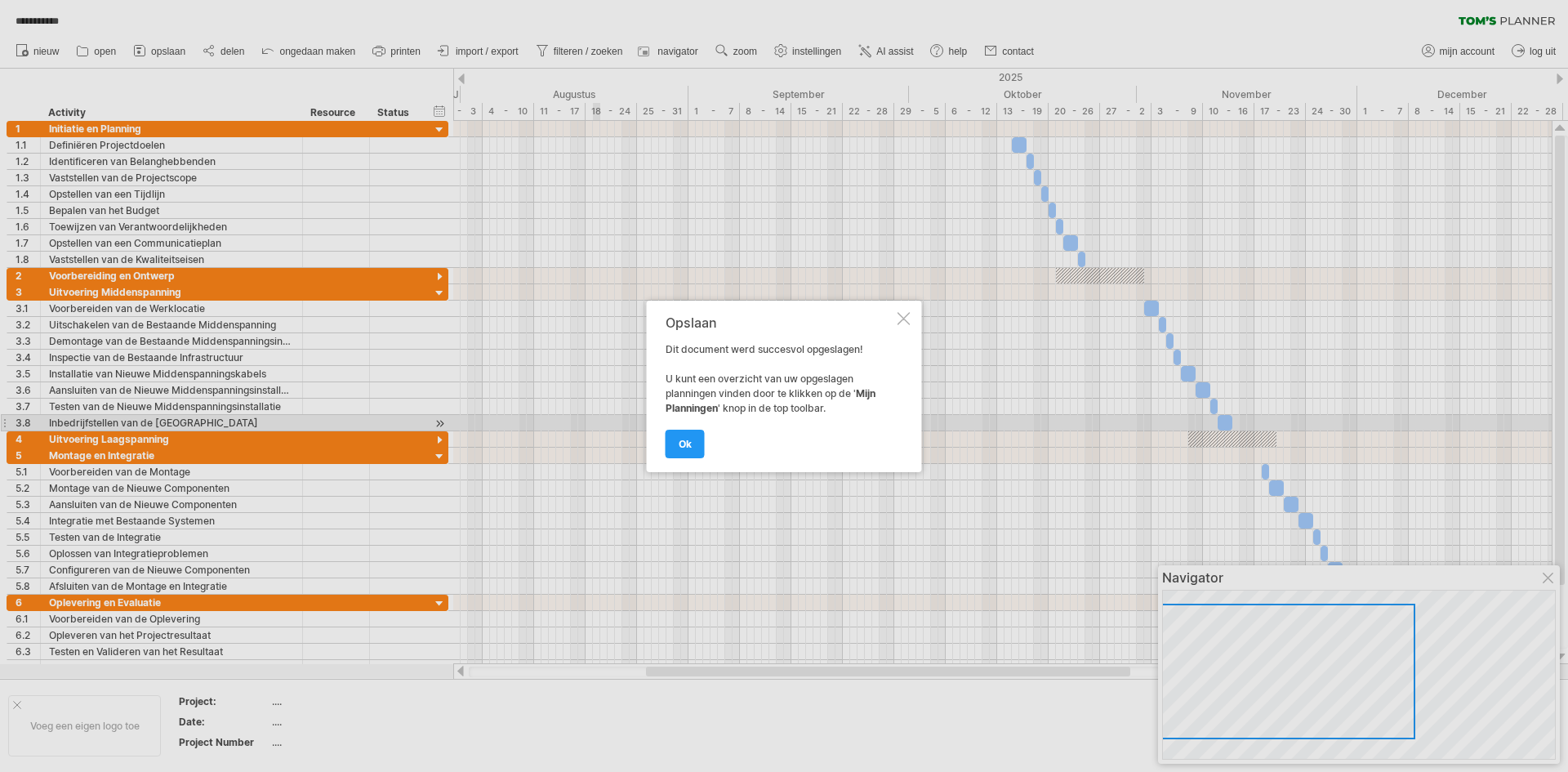
click at [680, 442] on span "ok" at bounding box center [685, 444] width 13 height 13
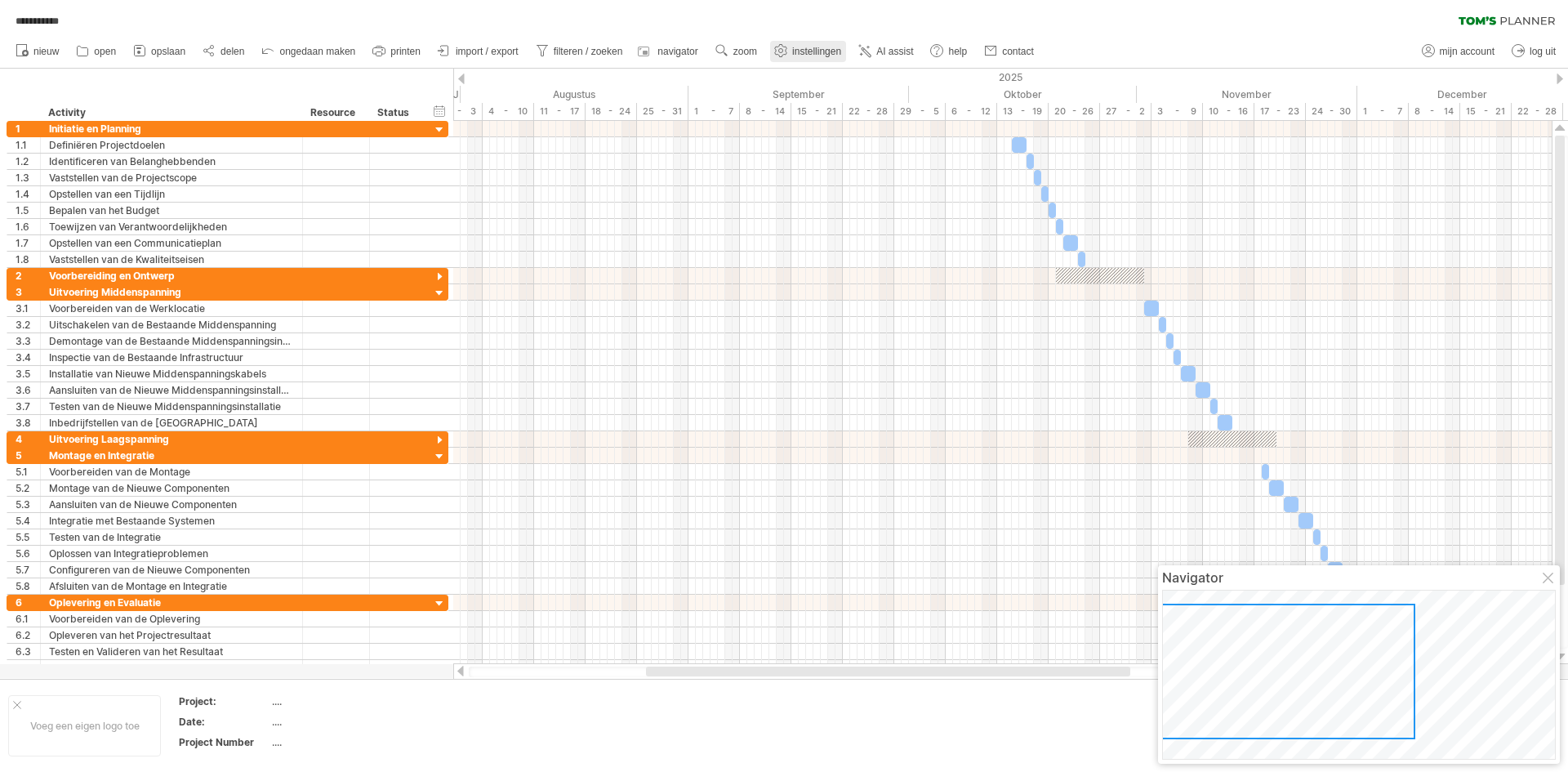
click at [810, 48] on span "instellingen" at bounding box center [816, 51] width 49 height 12
select select "*"
select select "**"
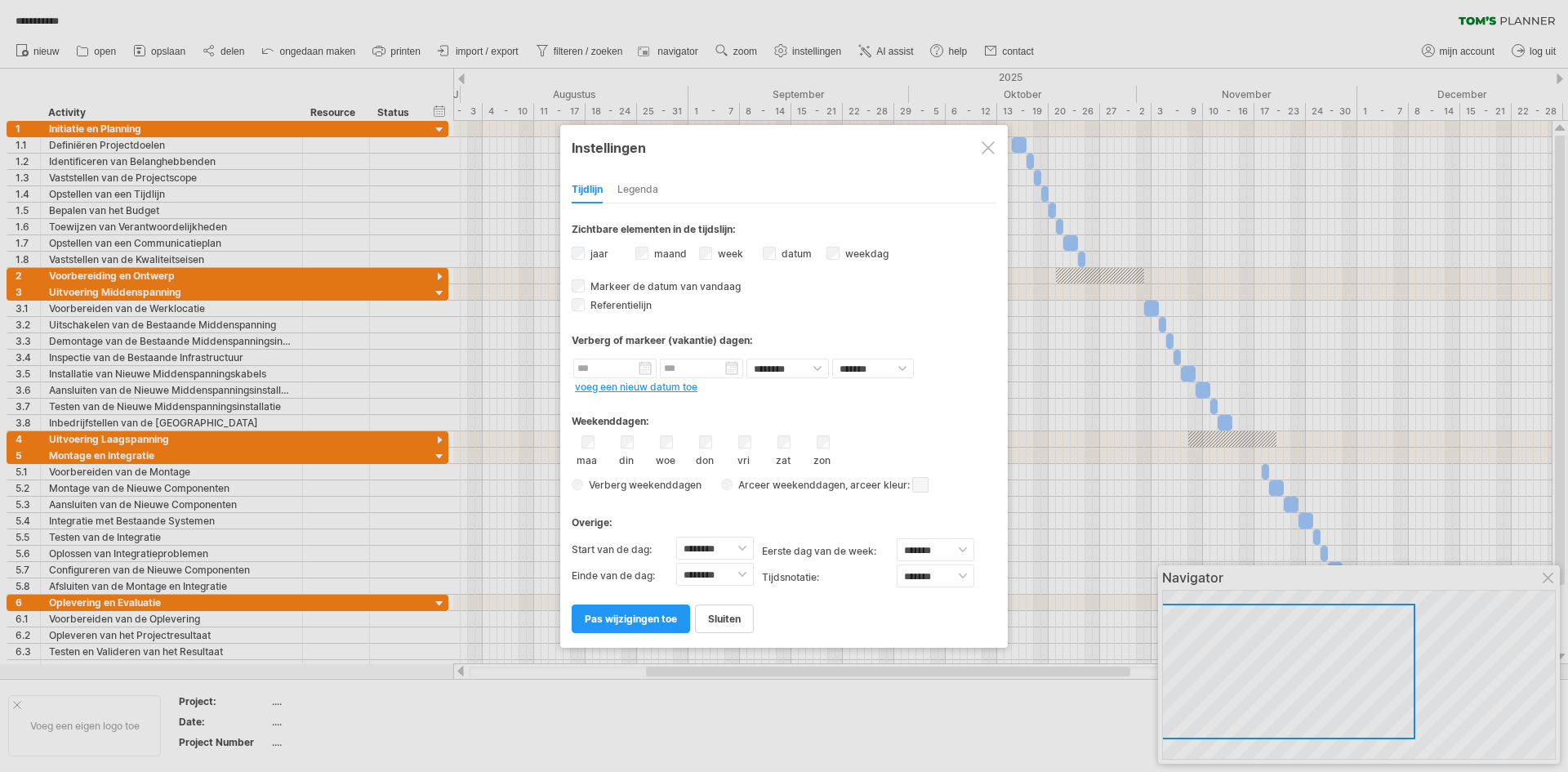
click at [809, 48] on div at bounding box center [784, 386] width 1568 height 772
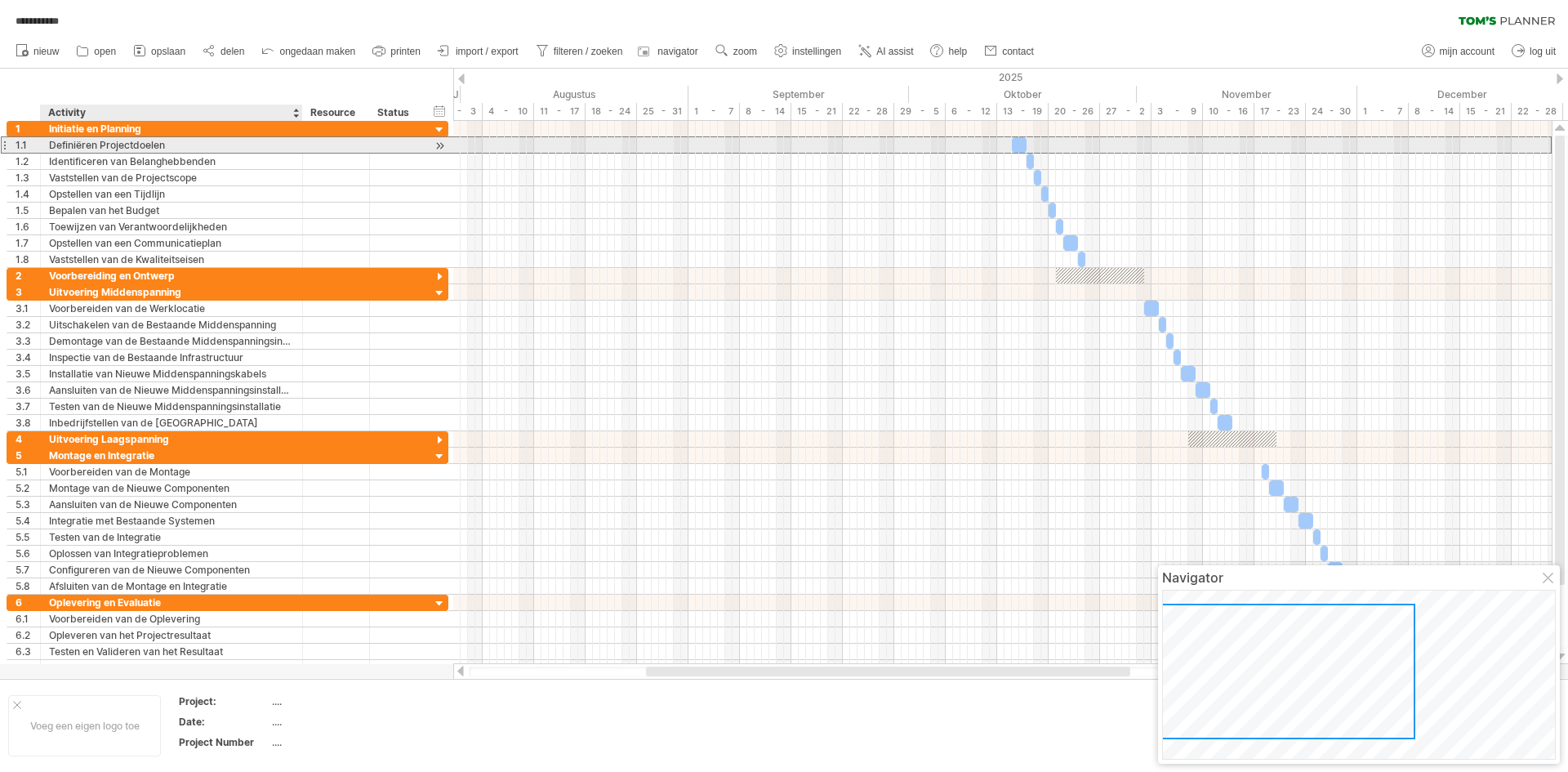
click at [118, 147] on div "Definiëren Projectdoelen" at bounding box center [171, 145] width 245 height 15
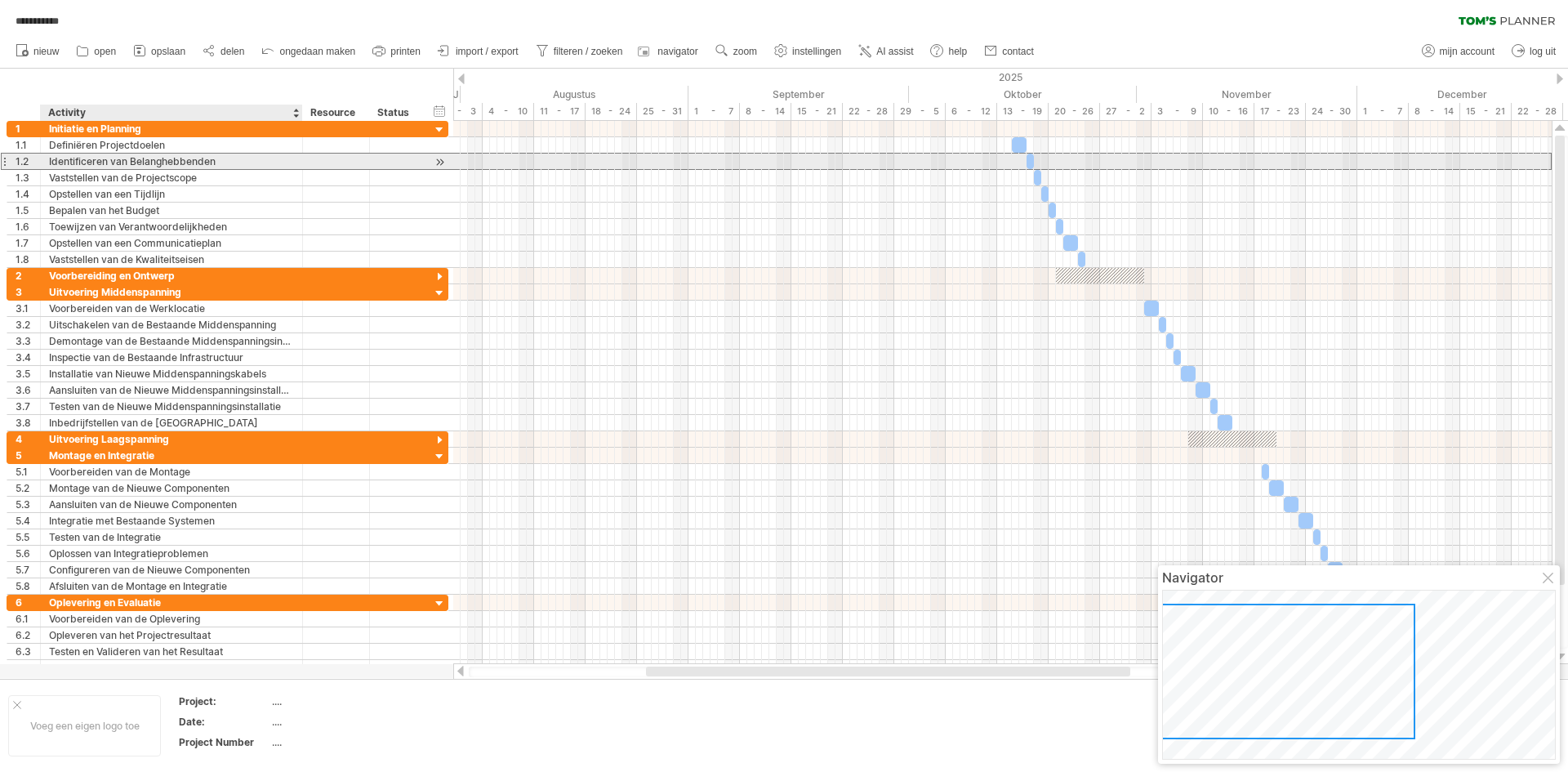
click at [100, 161] on div "Identificeren van Belanghebbenden" at bounding box center [171, 162] width 245 height 15
drag, startPoint x: 229, startPoint y: 157, endPoint x: 221, endPoint y: 159, distance: 8.2
click at [226, 157] on input "**********" at bounding box center [171, 162] width 245 height 15
type input "**********"
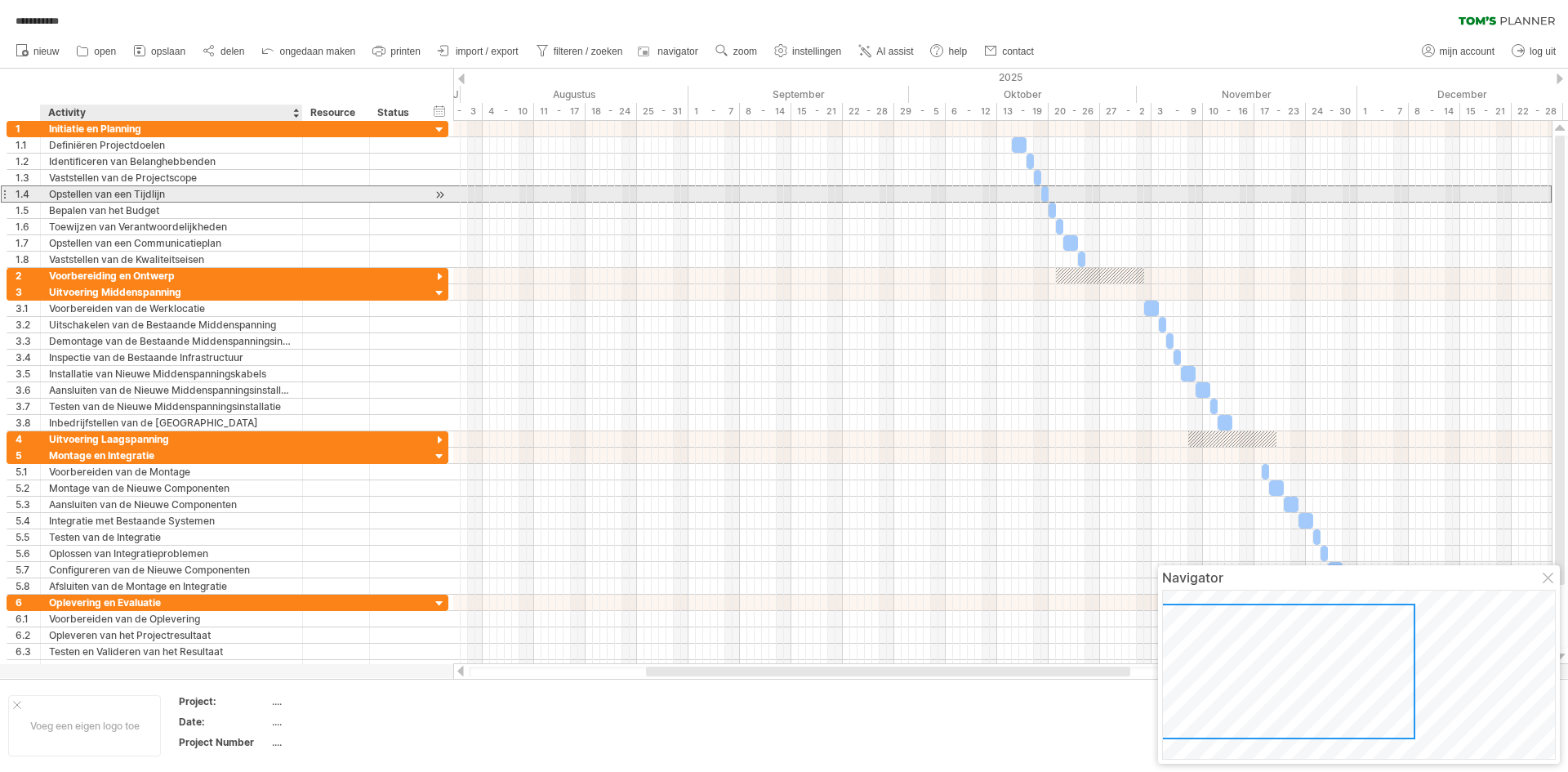
click at [169, 196] on div "Opstellen van een Tijdlijn" at bounding box center [171, 194] width 245 height 15
